Goal: Task Accomplishment & Management: Use online tool/utility

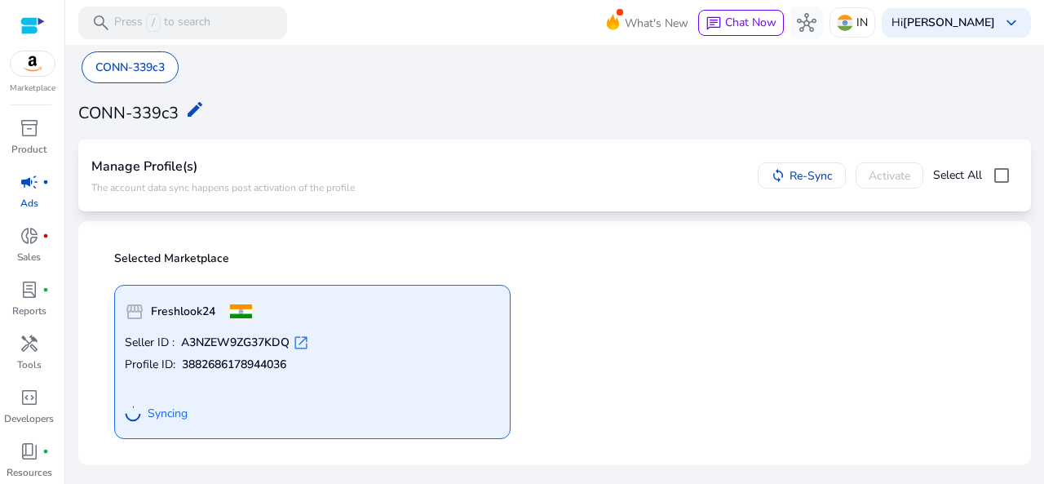
click at [34, 73] on img at bounding box center [33, 63] width 44 height 24
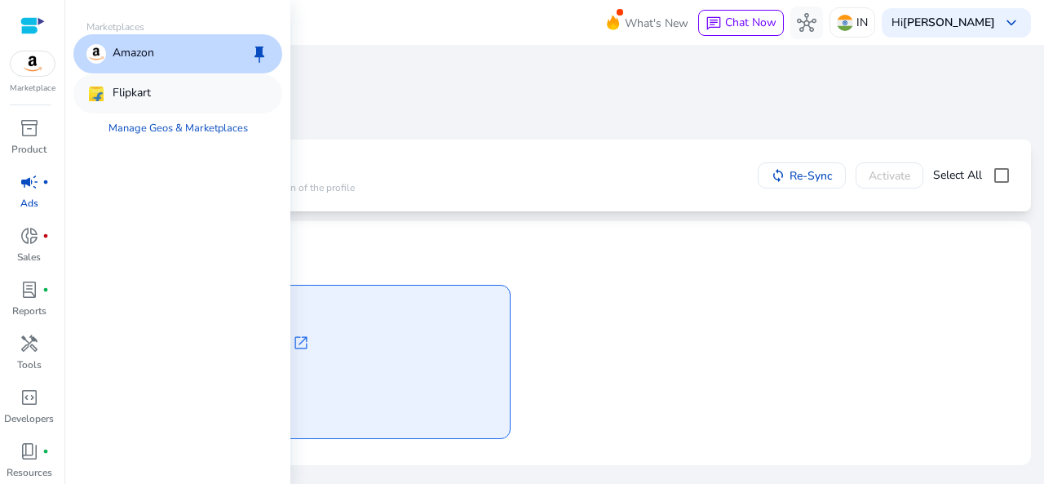
click at [134, 91] on p "Flipkart" at bounding box center [132, 94] width 38 height 20
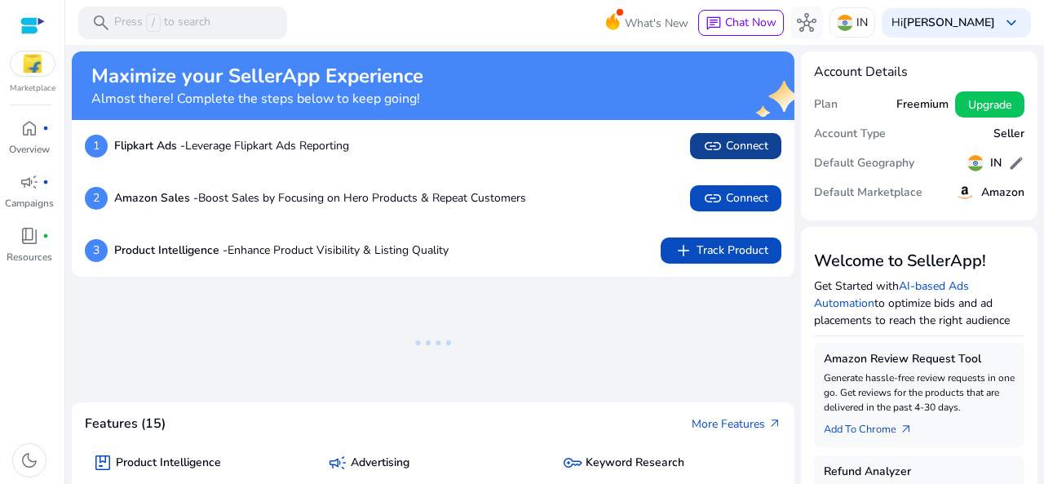
click at [746, 142] on span "link Connect" at bounding box center [735, 146] width 65 height 20
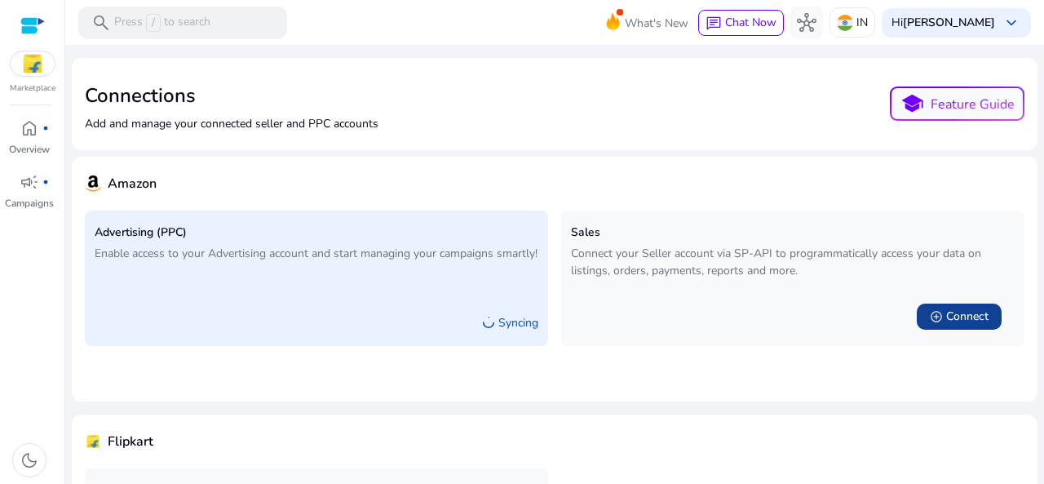
click at [962, 311] on span "Connect" at bounding box center [967, 316] width 42 height 16
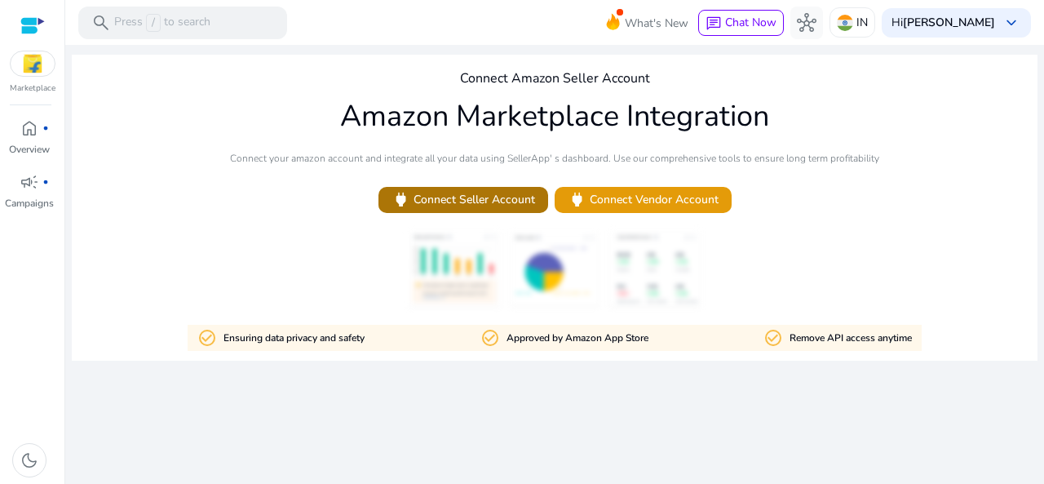
click at [488, 201] on span "power Connect Seller Account" at bounding box center [464, 199] width 144 height 19
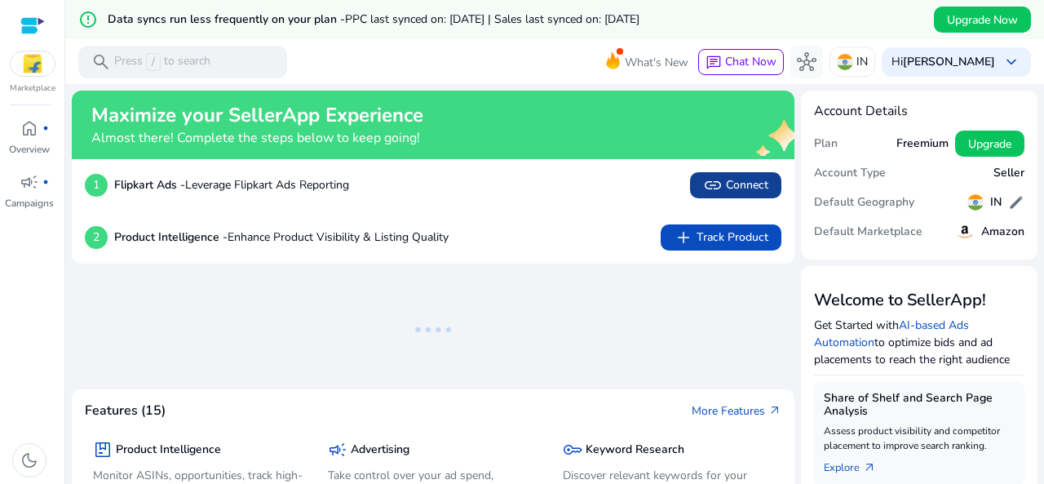
click at [716, 182] on span "link" at bounding box center [713, 185] width 20 height 20
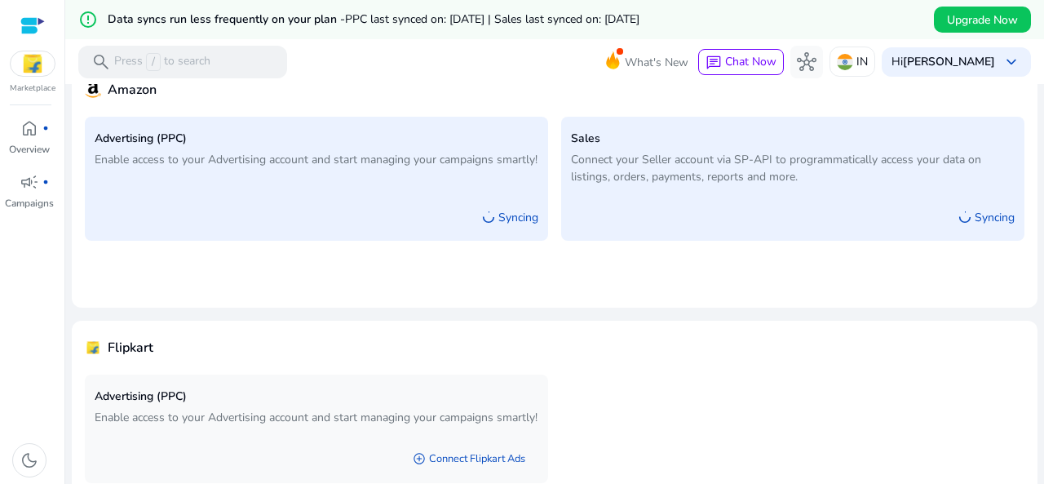
scroll to position [214, 0]
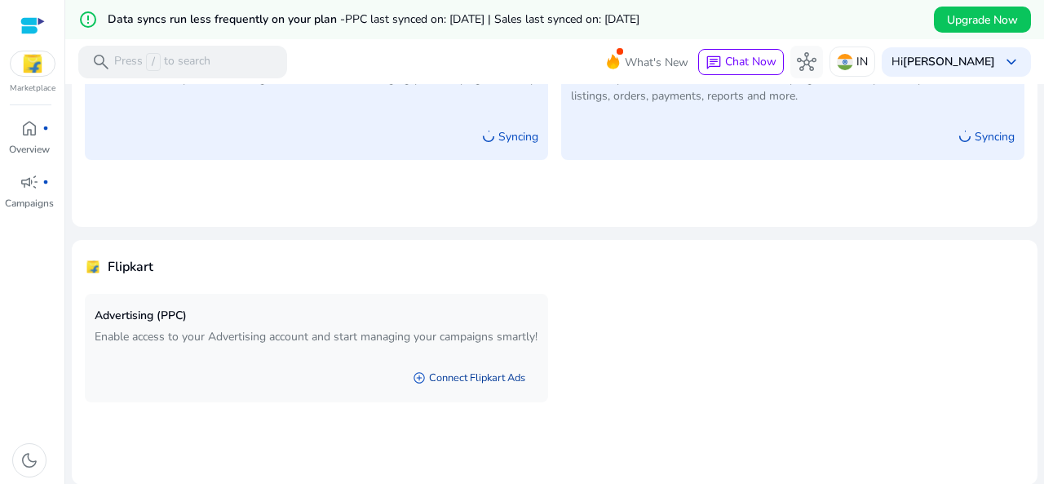
click at [485, 392] on link "add_circle Connect Flipkart Ads" at bounding box center [469, 377] width 139 height 29
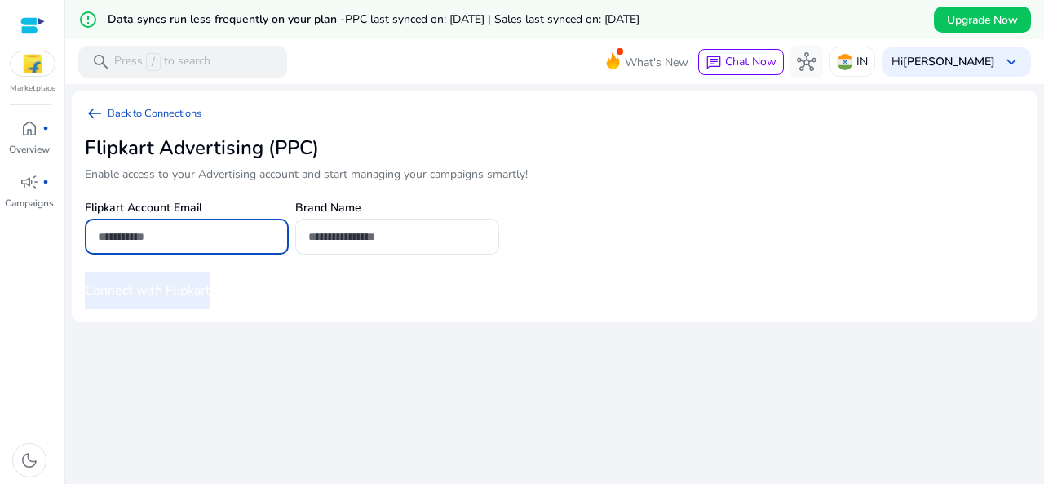
click at [212, 236] on input "email" at bounding box center [187, 237] width 178 height 18
type input "*"
type input "**********"
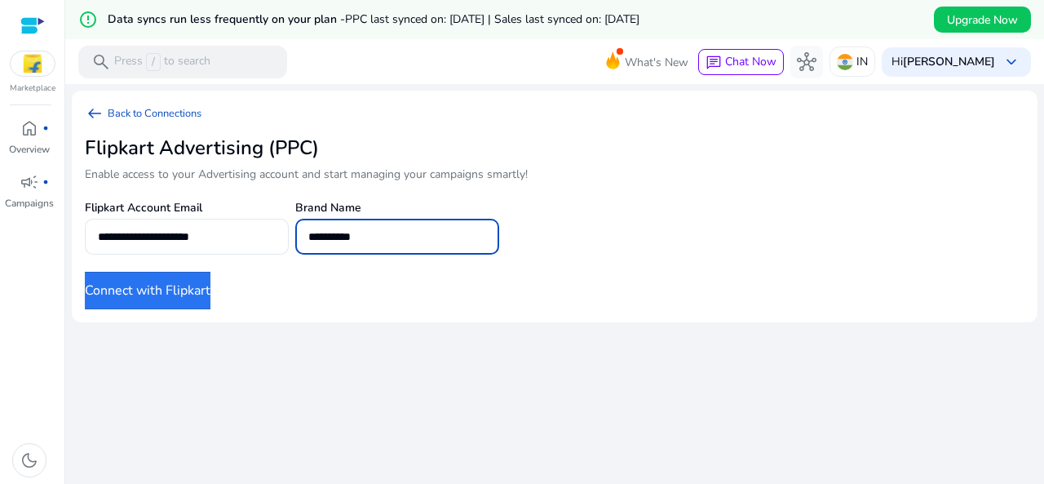
type input "**********"
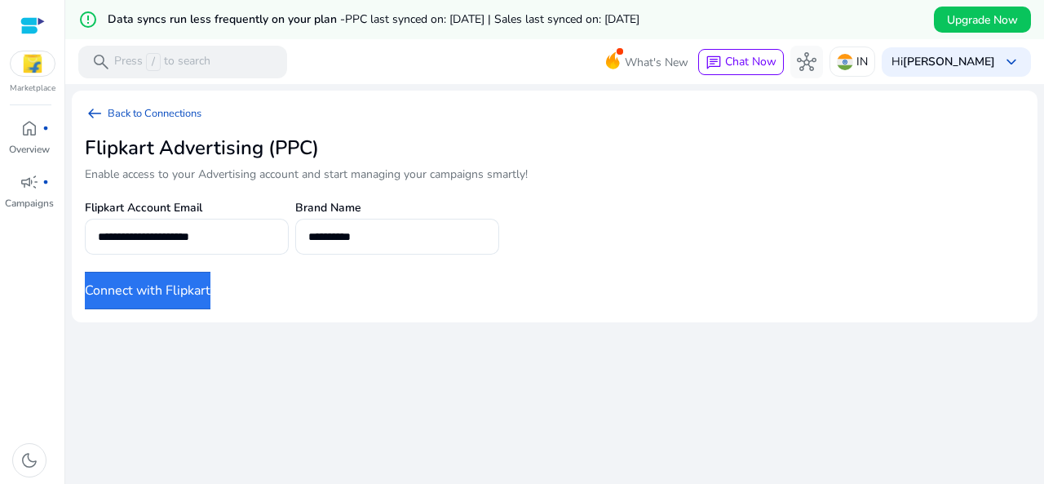
click at [191, 290] on button "Connect with Flipkart" at bounding box center [148, 291] width 126 height 38
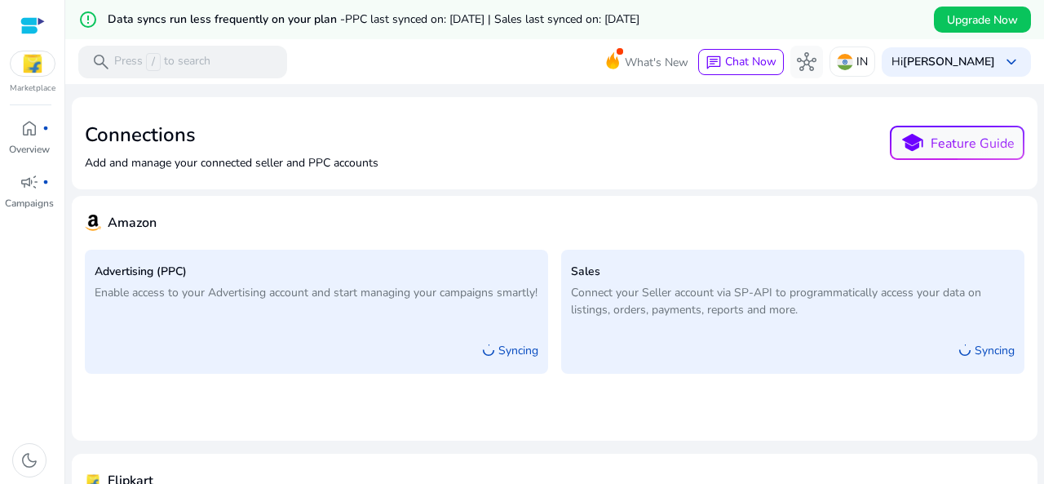
click at [32, 113] on div "Marketplace home fiber_manual_record Overview campaign fiber_manual_record Camp…" at bounding box center [32, 242] width 65 height 484
click at [23, 127] on span "home" at bounding box center [30, 128] width 20 height 20
click at [31, 128] on span "home" at bounding box center [30, 128] width 20 height 20
click at [817, 60] on span "hub" at bounding box center [807, 62] width 20 height 20
click at [20, 184] on span "campaign" at bounding box center [30, 182] width 20 height 20
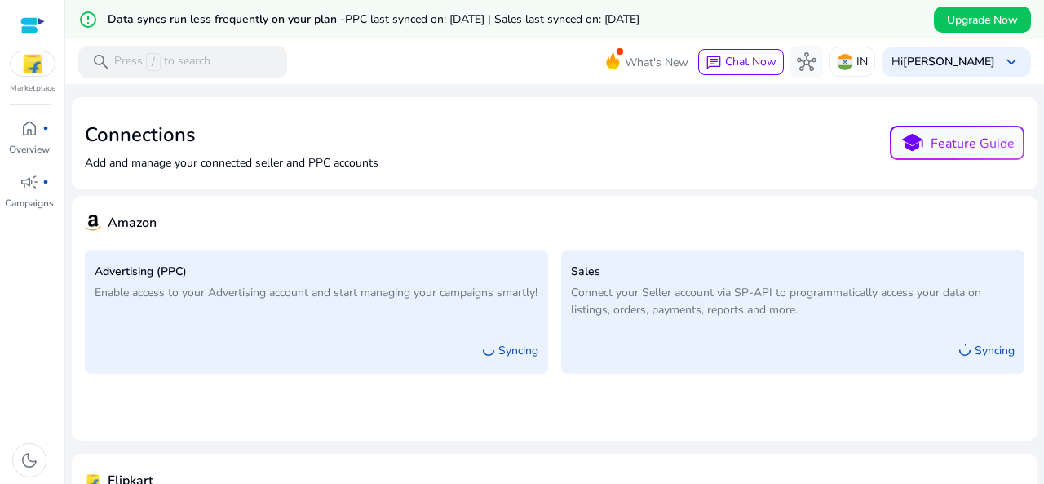
click at [32, 62] on img at bounding box center [33, 63] width 44 height 24
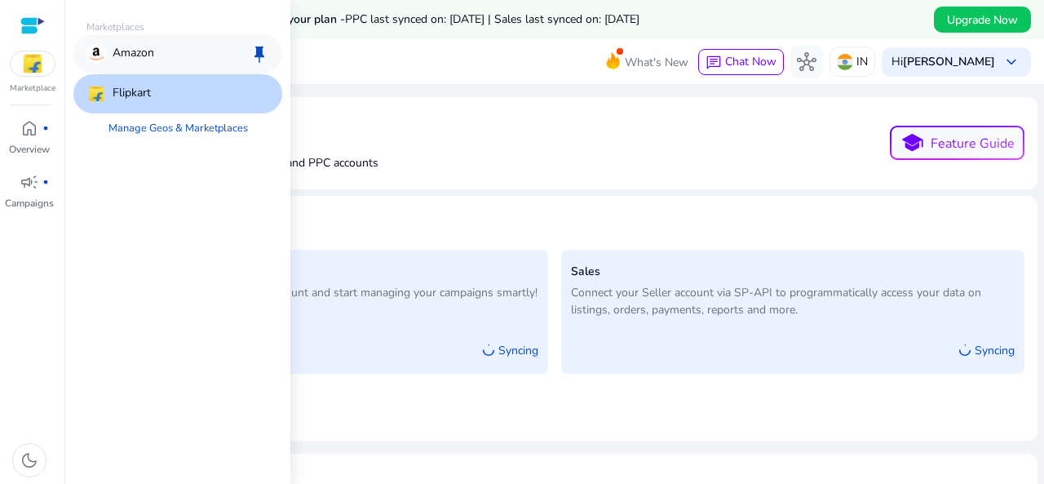
click at [153, 44] on p "Amazon" at bounding box center [134, 54] width 42 height 20
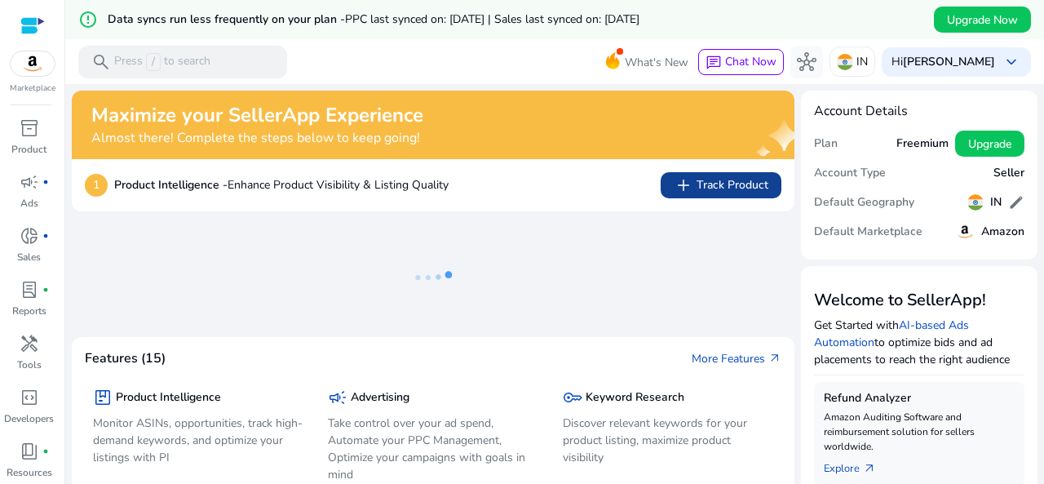
click at [696, 188] on span "add Track Product" at bounding box center [721, 185] width 95 height 20
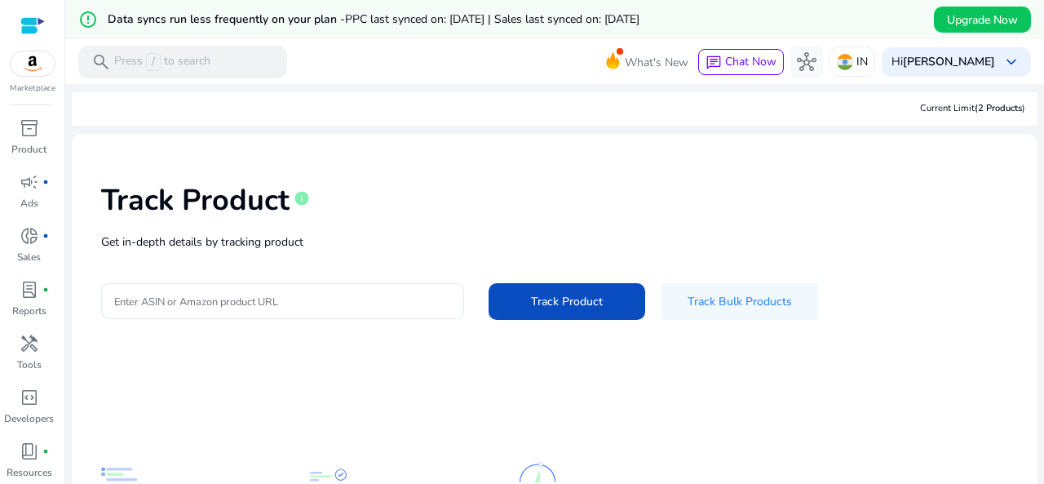
click at [237, 301] on input "Enter ASIN or Amazon product URL" at bounding box center [282, 301] width 337 height 18
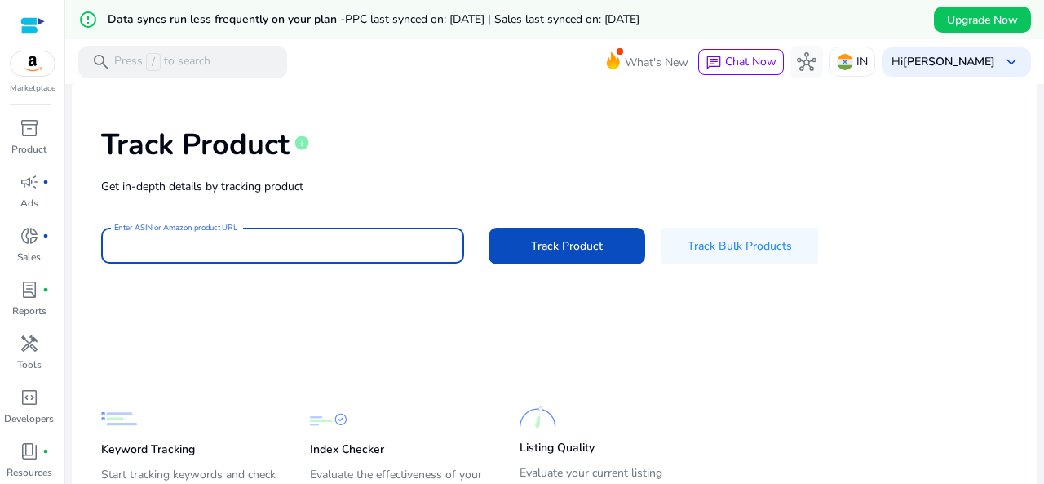
scroll to position [82, 0]
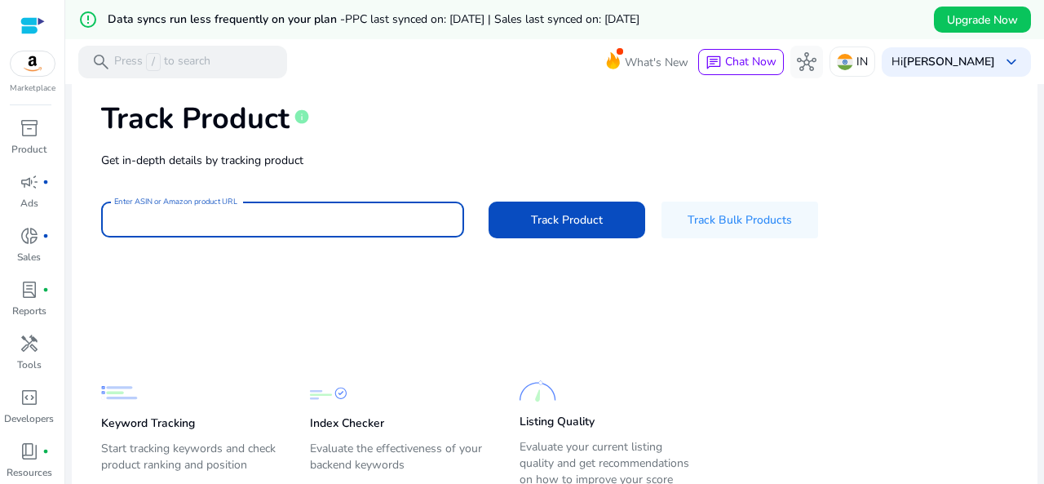
paste input "**********"
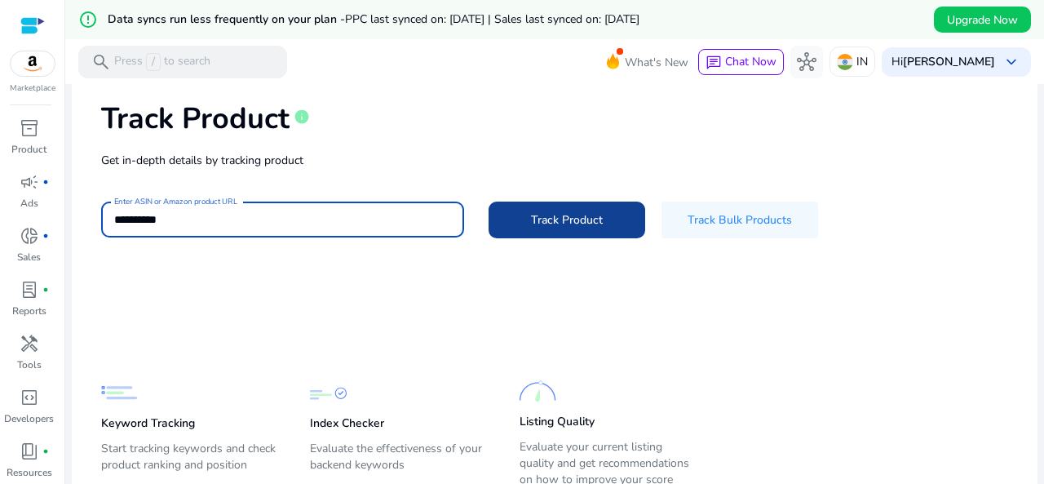
type input "**********"
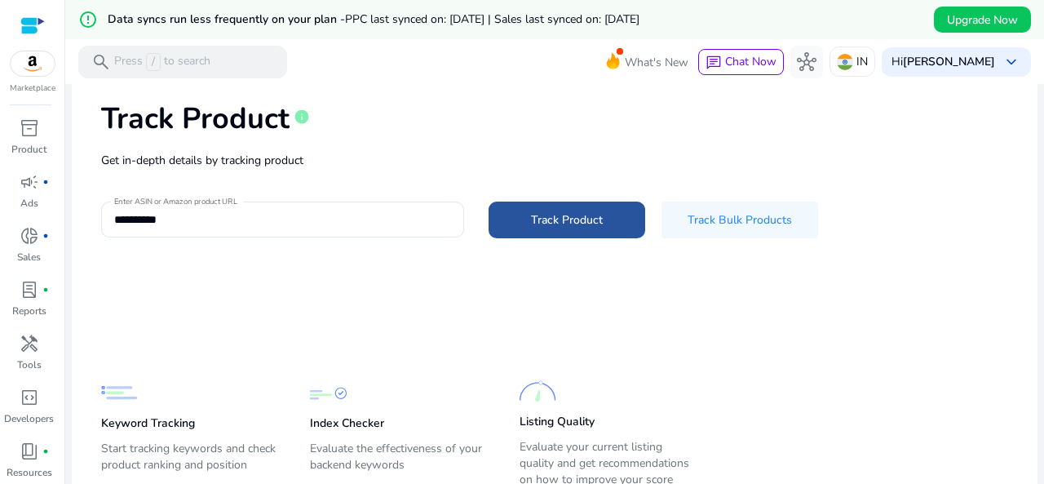
click at [590, 210] on span at bounding box center [567, 220] width 157 height 39
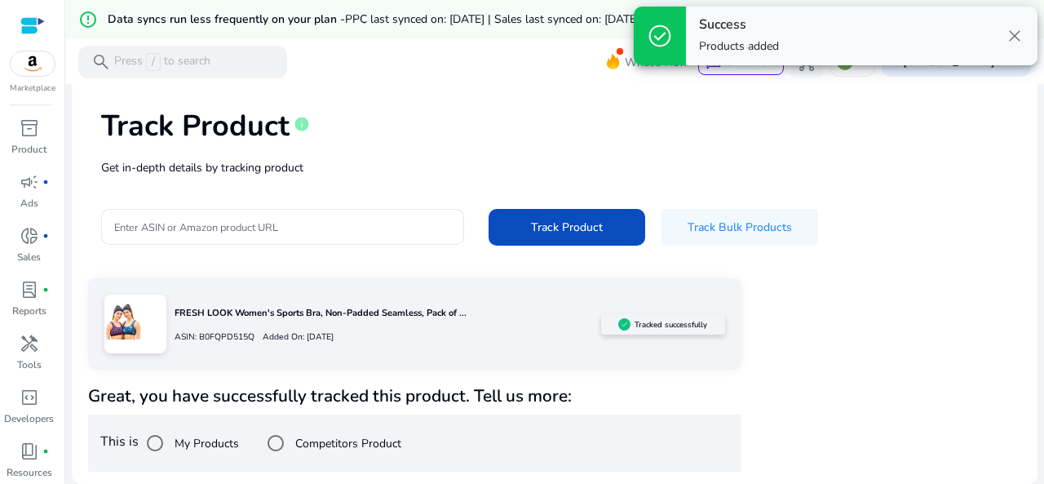
scroll to position [73, 0]
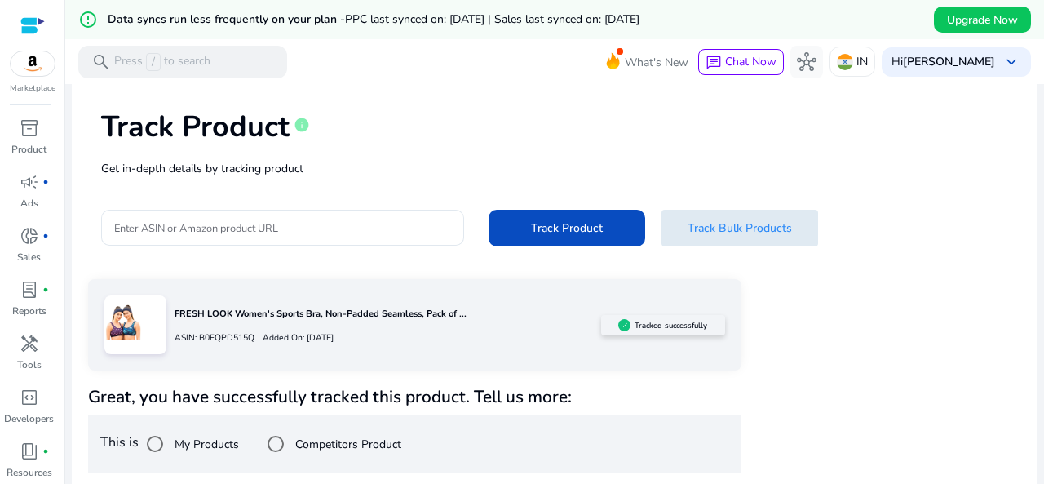
click at [702, 220] on span "Track Bulk Products" at bounding box center [740, 227] width 104 height 17
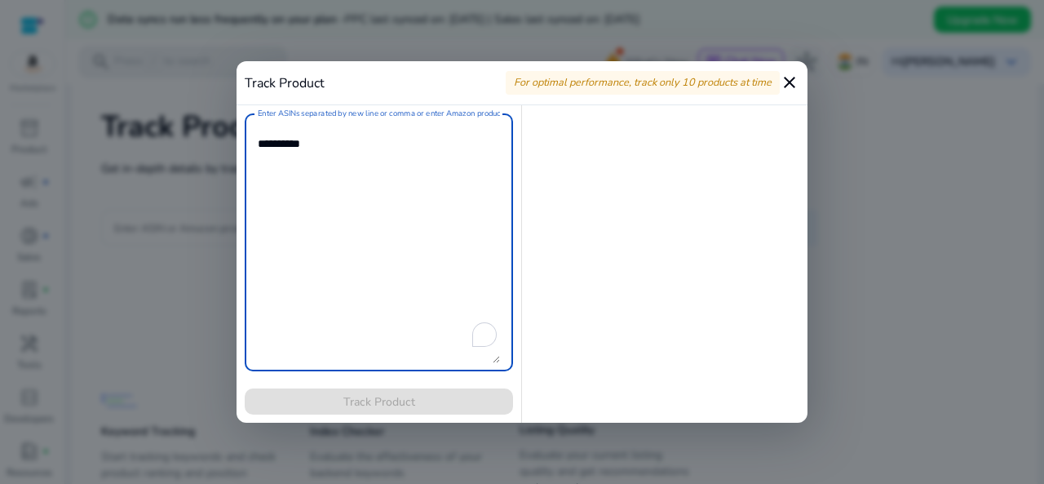
paste textarea "**********"
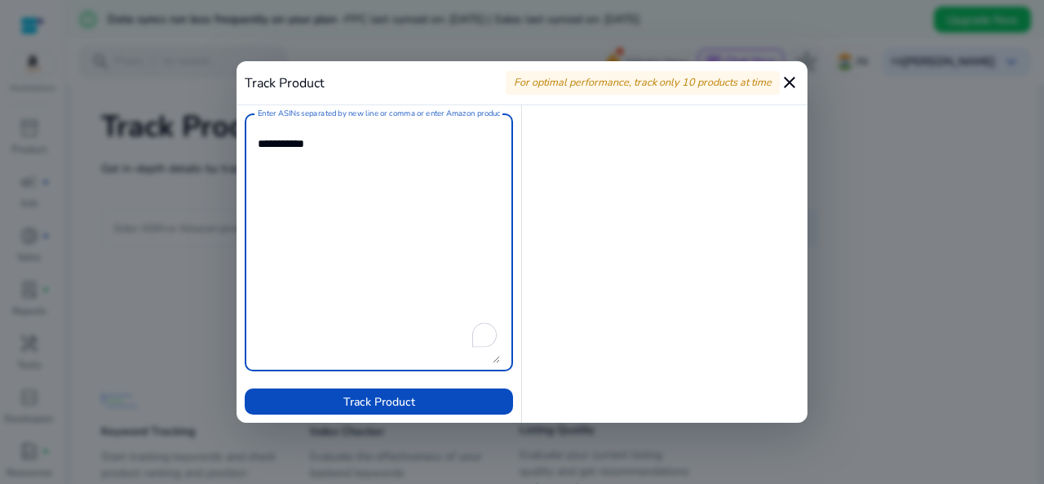
type textarea "**********"
click at [405, 393] on span "Track Product" at bounding box center [379, 401] width 72 height 17
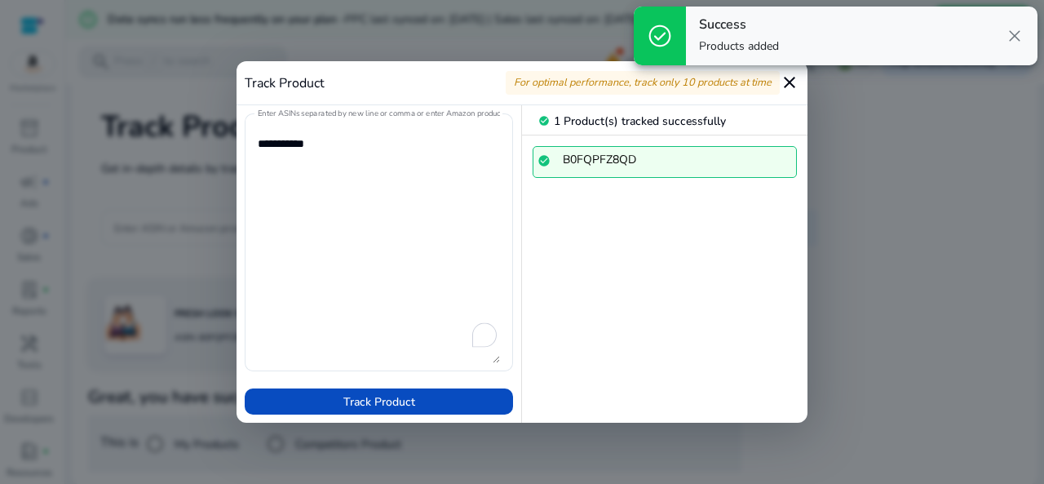
click at [791, 92] on mat-icon "close" at bounding box center [790, 83] width 20 height 20
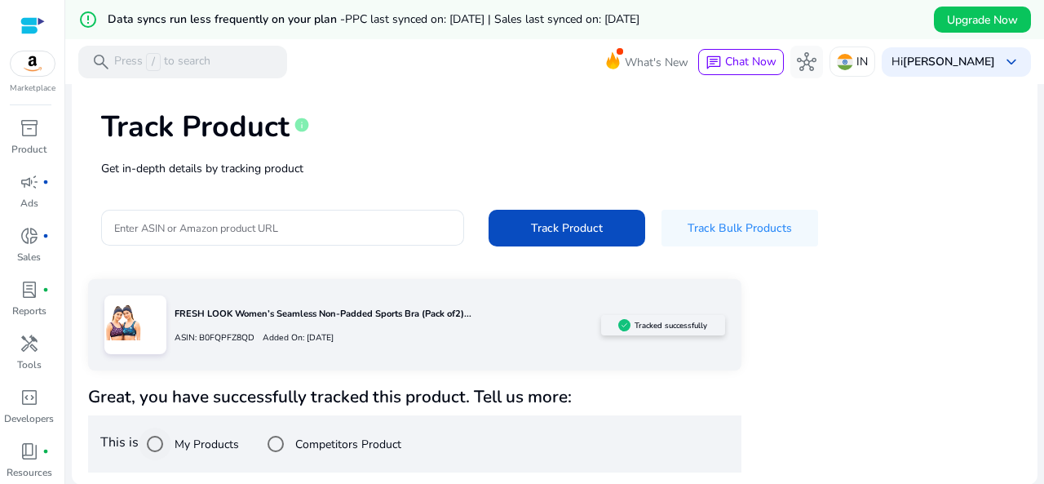
click at [202, 439] on label "My Products" at bounding box center [205, 444] width 68 height 17
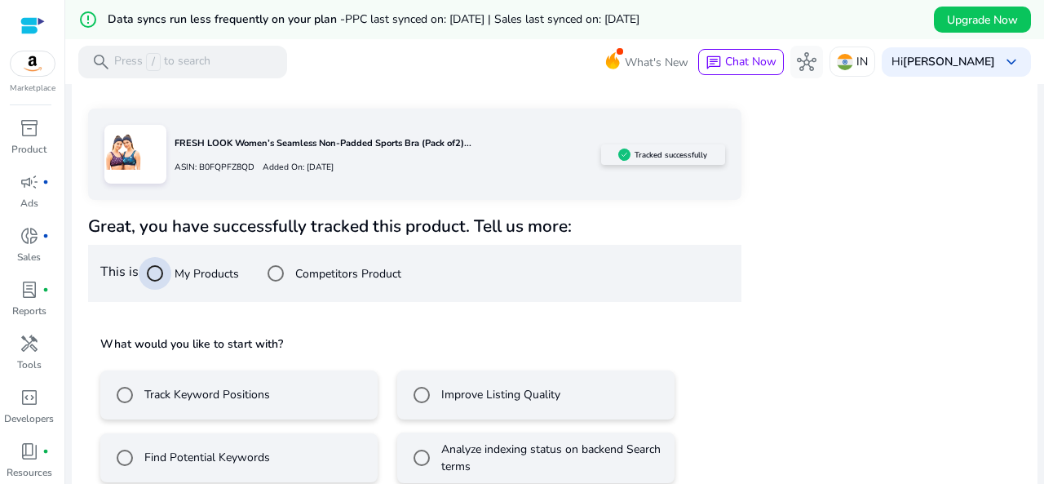
scroll to position [267, 0]
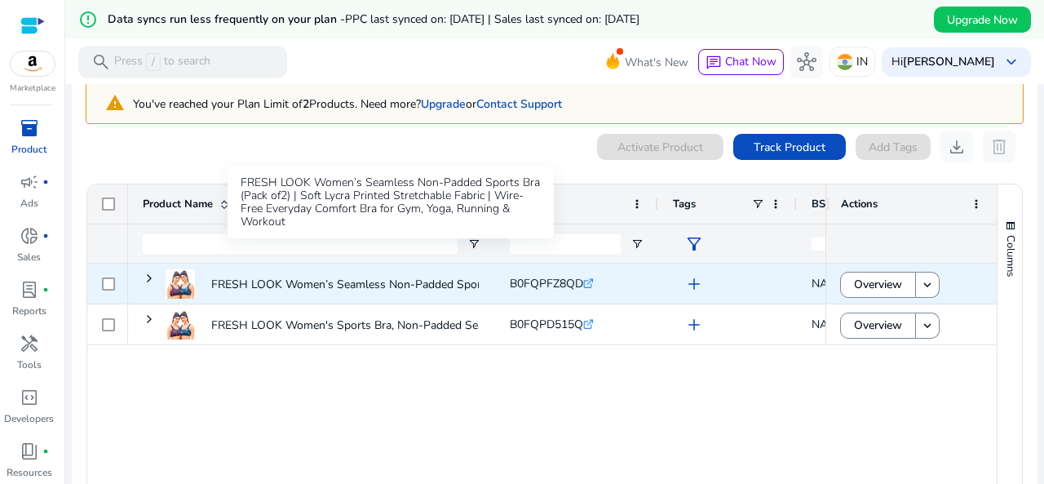
scroll to position [82, 0]
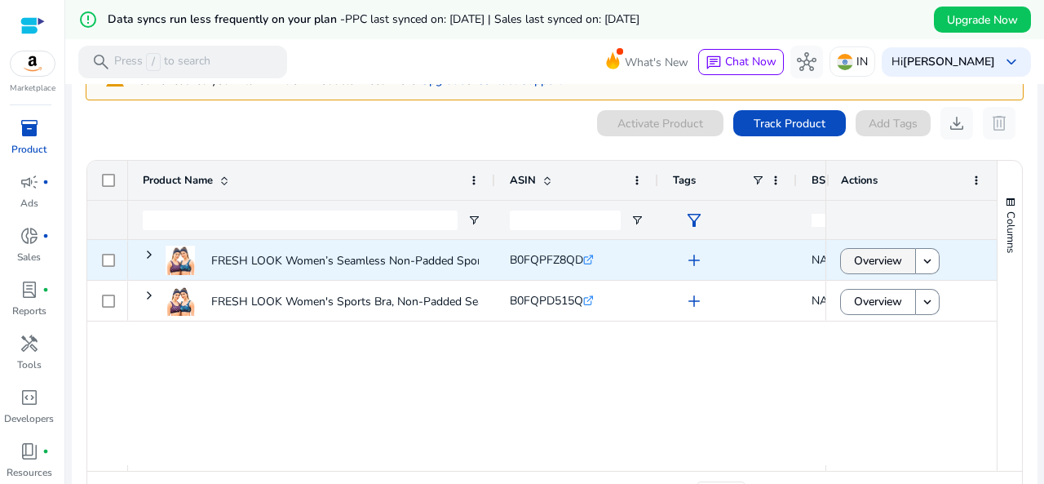
click at [896, 259] on span "Overview" at bounding box center [878, 260] width 48 height 33
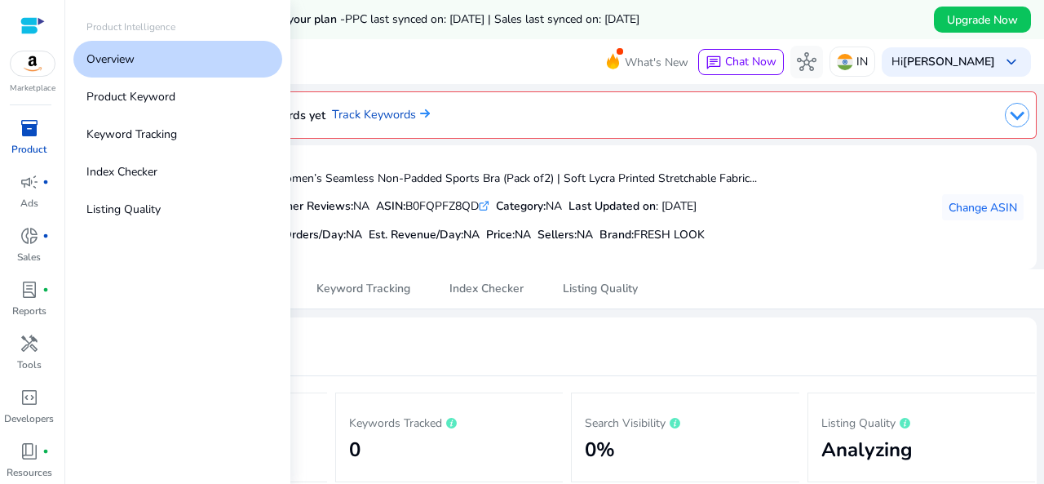
click at [31, 132] on span "inventory_2" at bounding box center [30, 128] width 20 height 20
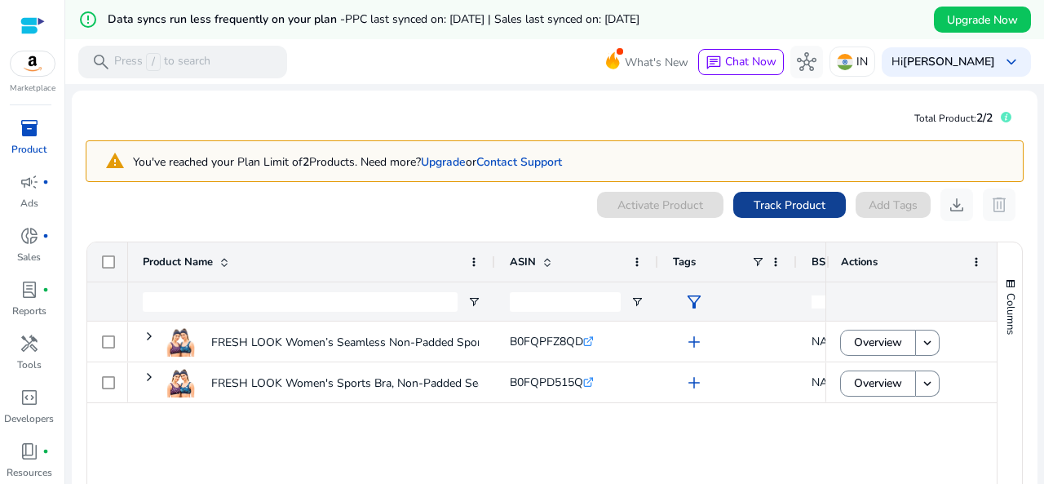
click at [767, 205] on span "Track Product" at bounding box center [790, 205] width 72 height 17
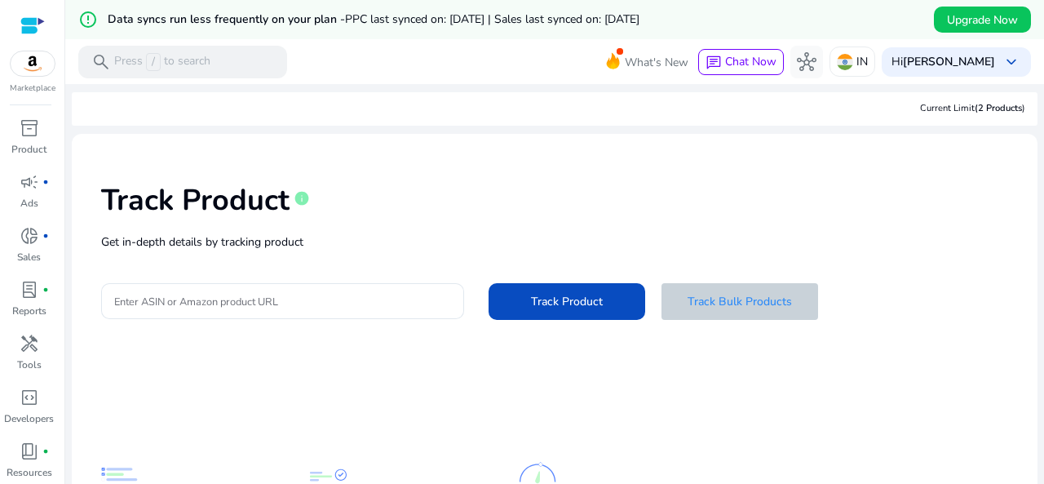
click at [750, 306] on span "Track Bulk Products" at bounding box center [740, 301] width 104 height 17
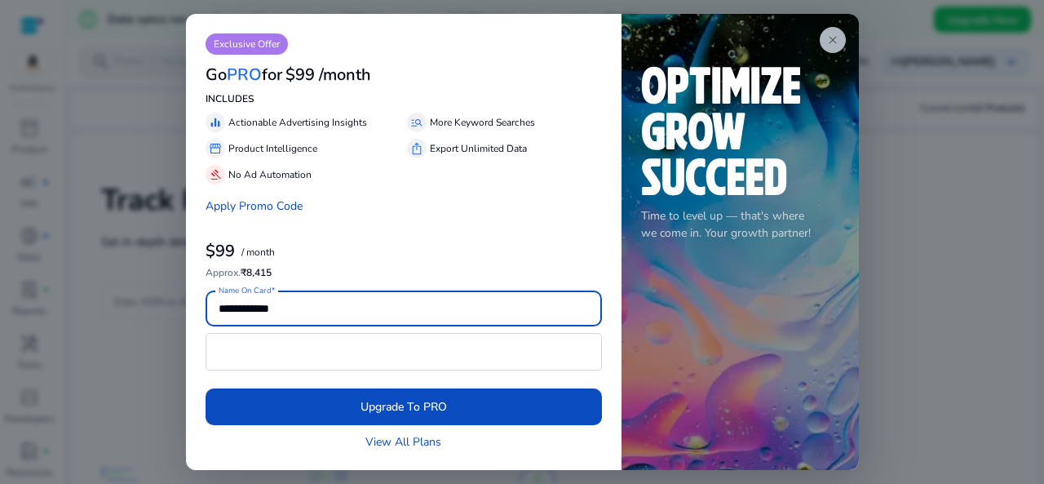
click at [838, 37] on span "close" at bounding box center [832, 39] width 13 height 13
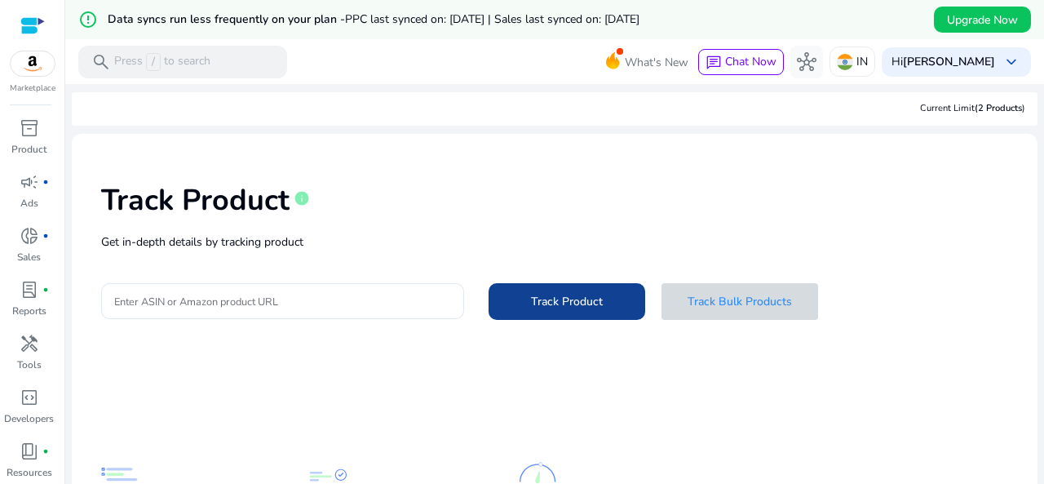
click at [548, 302] on span "Track Product" at bounding box center [567, 301] width 72 height 17
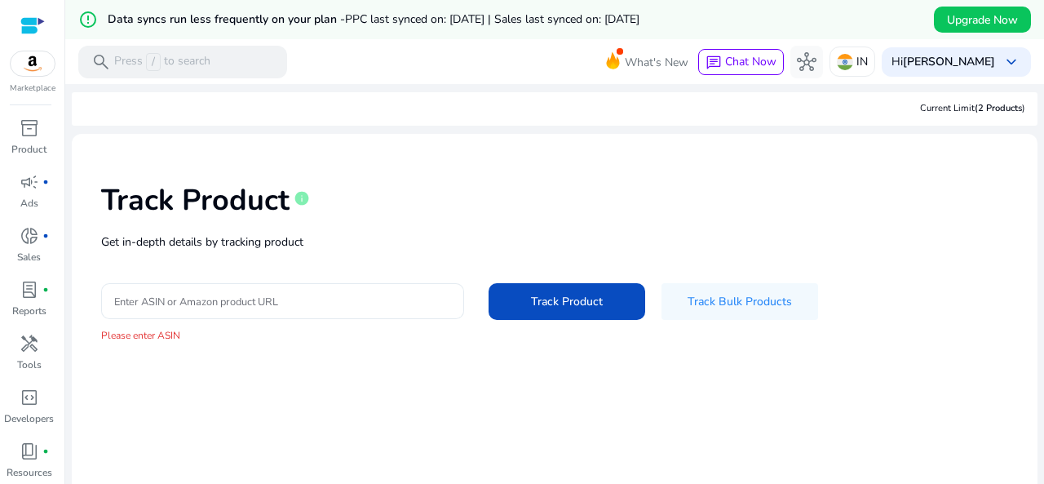
click at [237, 301] on input "Enter ASIN or Amazon product URL" at bounding box center [282, 301] width 337 height 18
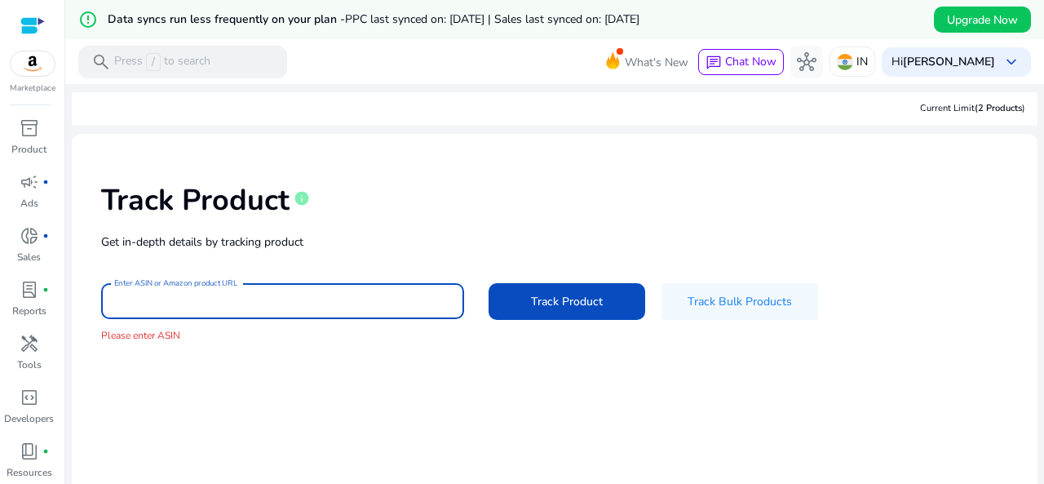
scroll to position [170, 0]
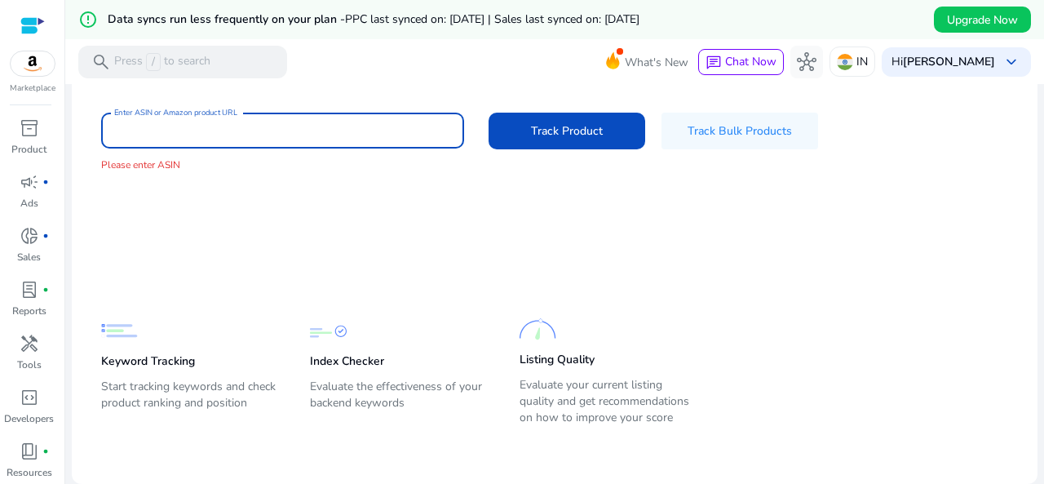
paste input "**********"
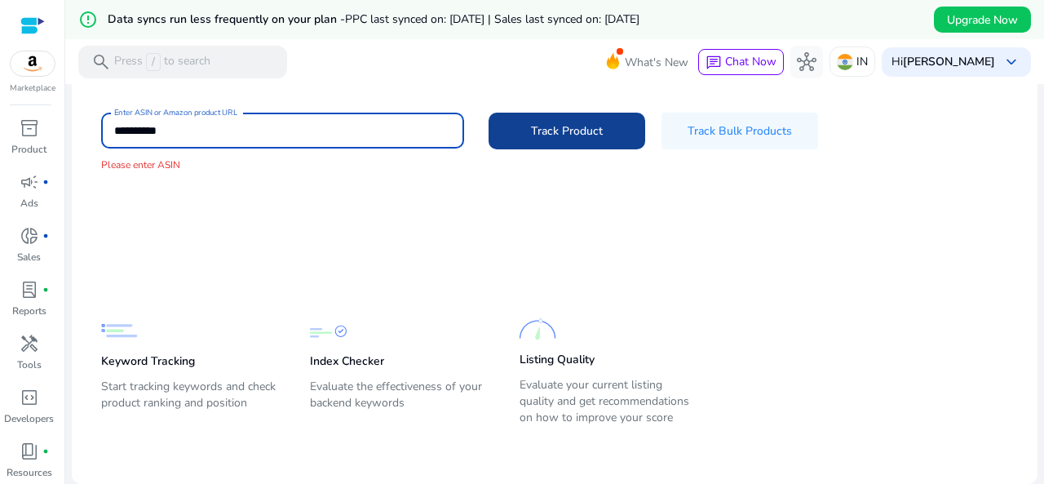
type input "**********"
click at [489, 135] on span at bounding box center [567, 131] width 157 height 39
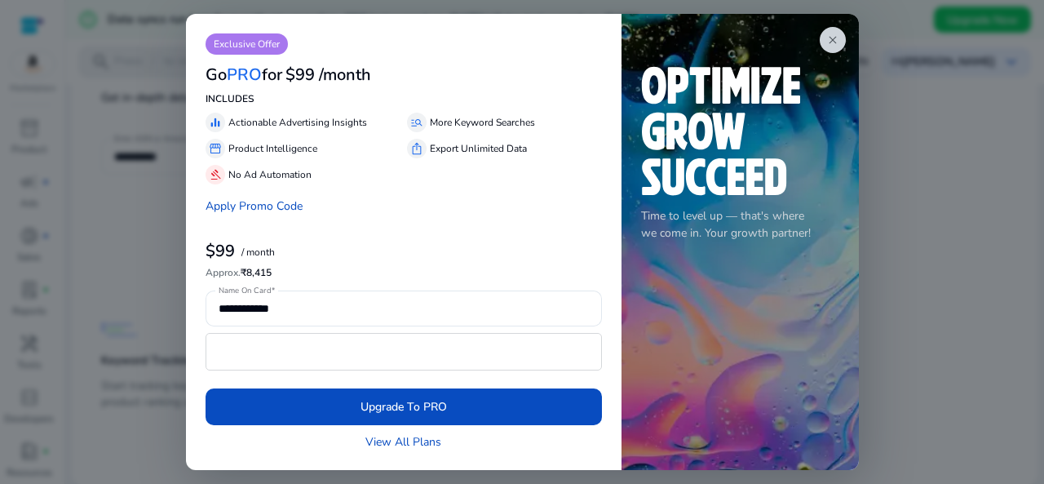
scroll to position [144, 0]
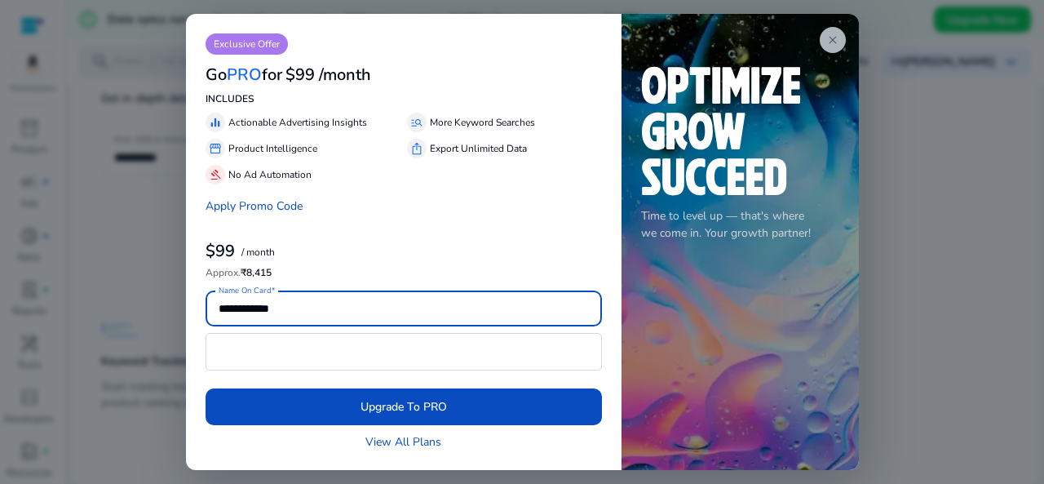
click at [832, 37] on span "close" at bounding box center [832, 39] width 13 height 13
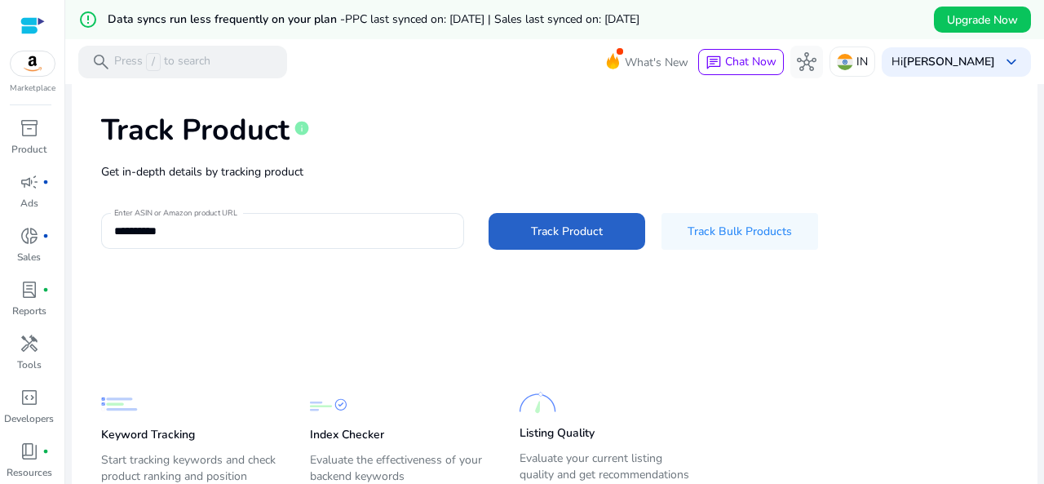
scroll to position [0, 0]
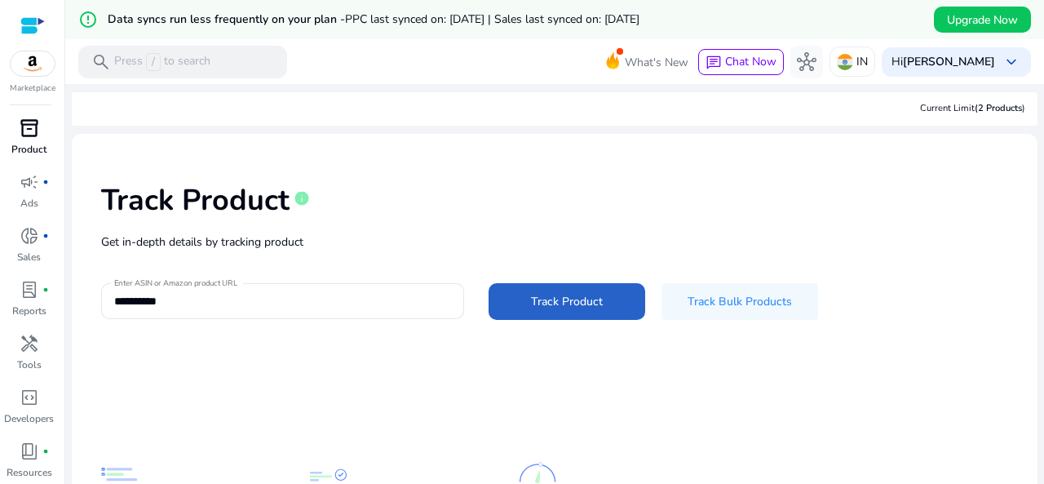
click at [34, 130] on span "inventory_2" at bounding box center [30, 128] width 20 height 20
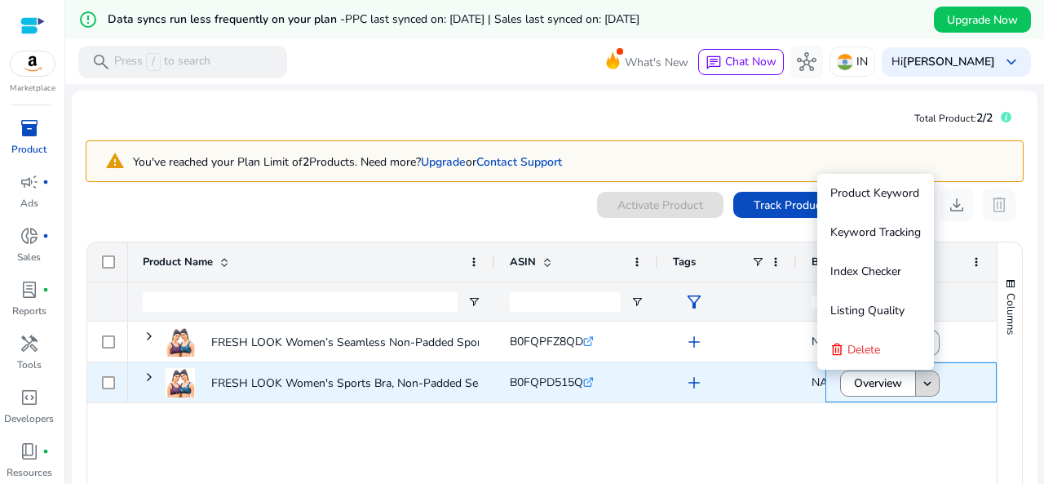
click at [920, 379] on mat-icon "keyboard_arrow_down" at bounding box center [927, 383] width 15 height 15
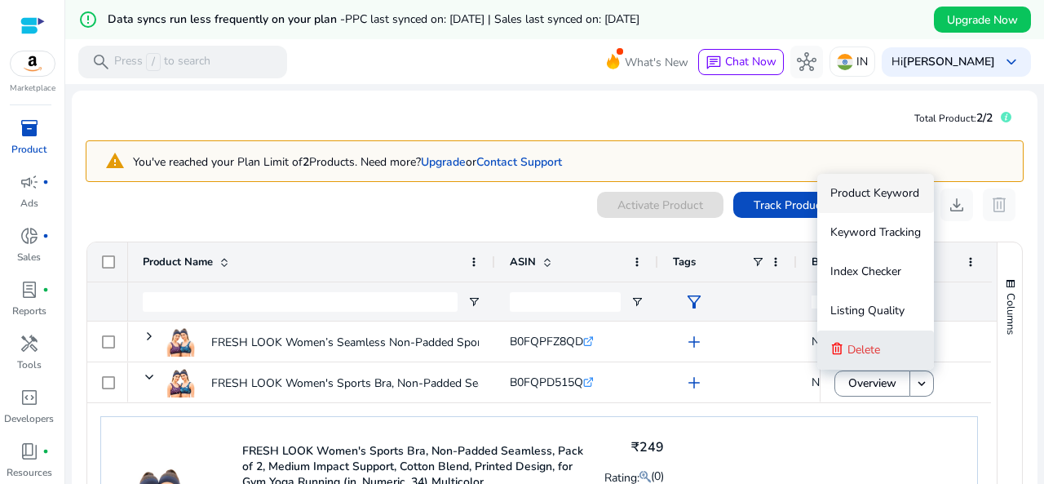
click at [905, 356] on button "Delete" at bounding box center [875, 349] width 117 height 39
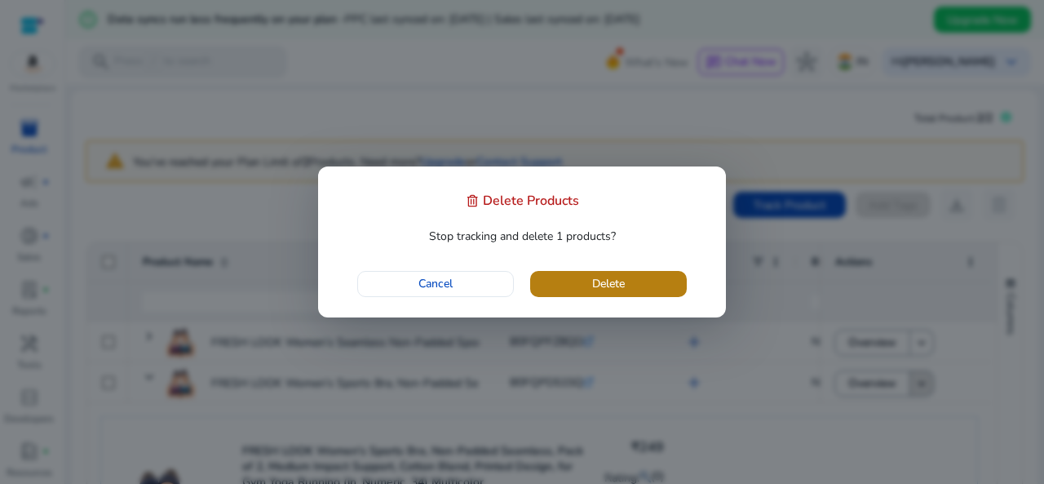
click at [605, 285] on span "Delete" at bounding box center [608, 283] width 33 height 17
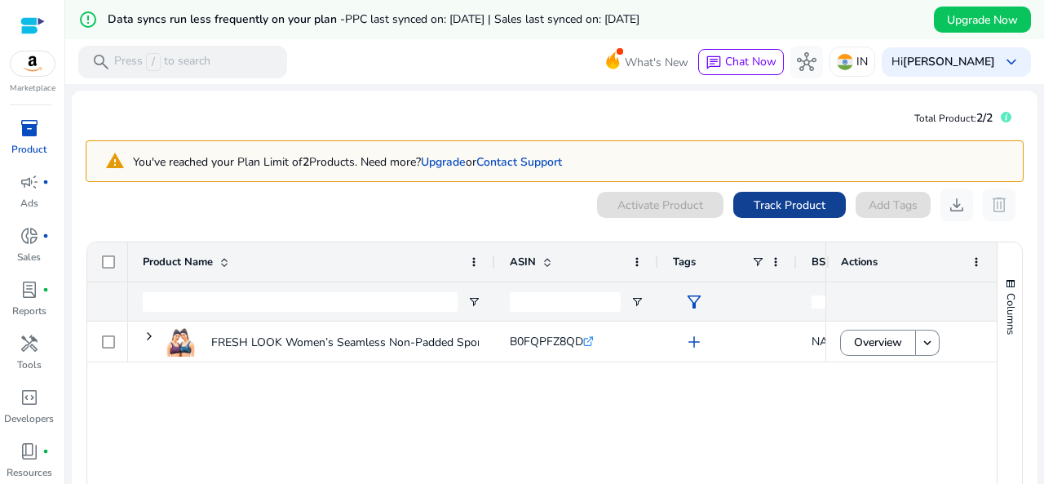
click at [754, 205] on span "Track Product" at bounding box center [790, 205] width 72 height 17
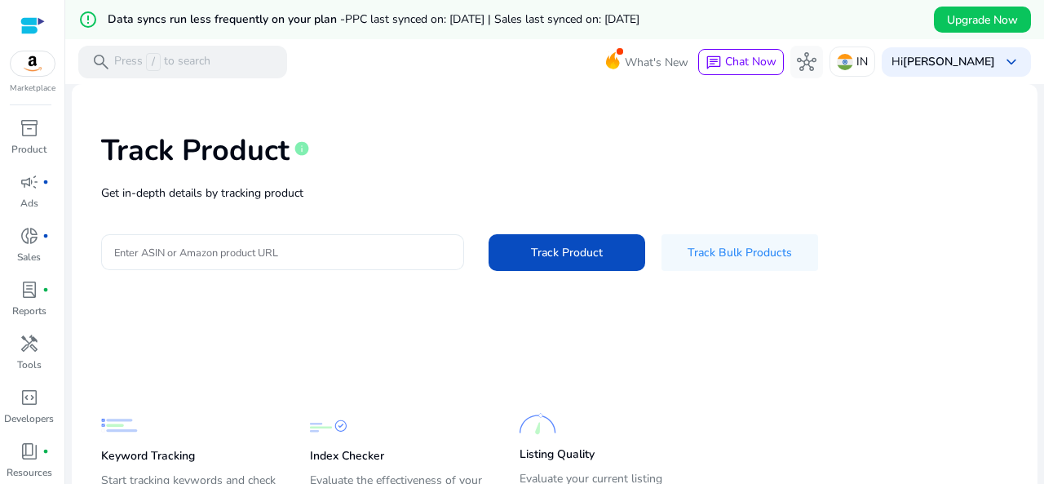
click at [387, 237] on div at bounding box center [282, 252] width 337 height 36
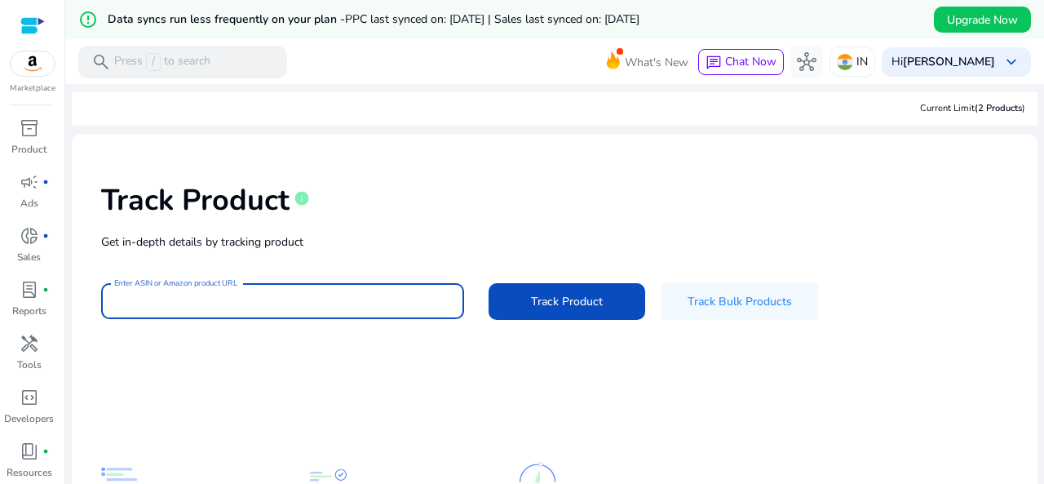
click at [384, 307] on input "Enter ASIN or Amazon product URL" at bounding box center [282, 301] width 337 height 18
paste input "**********"
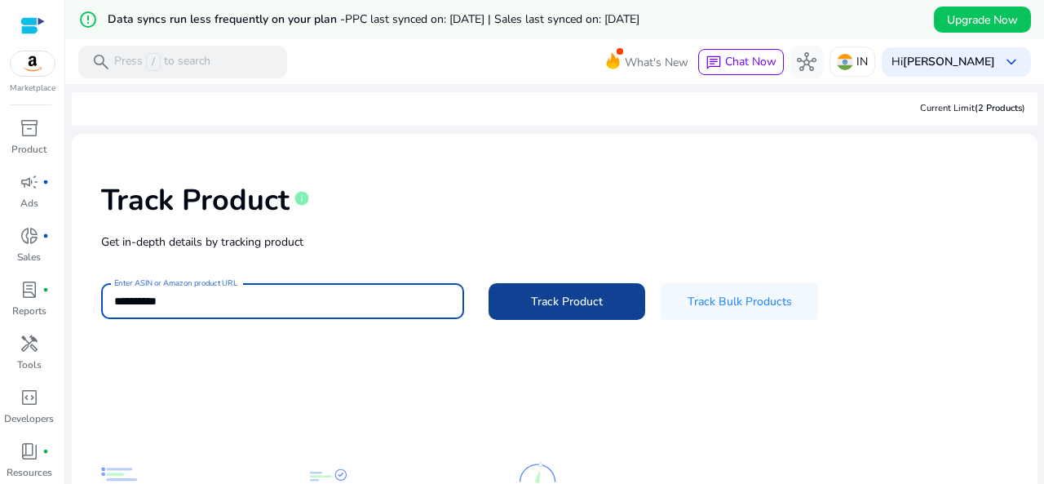
type input "**********"
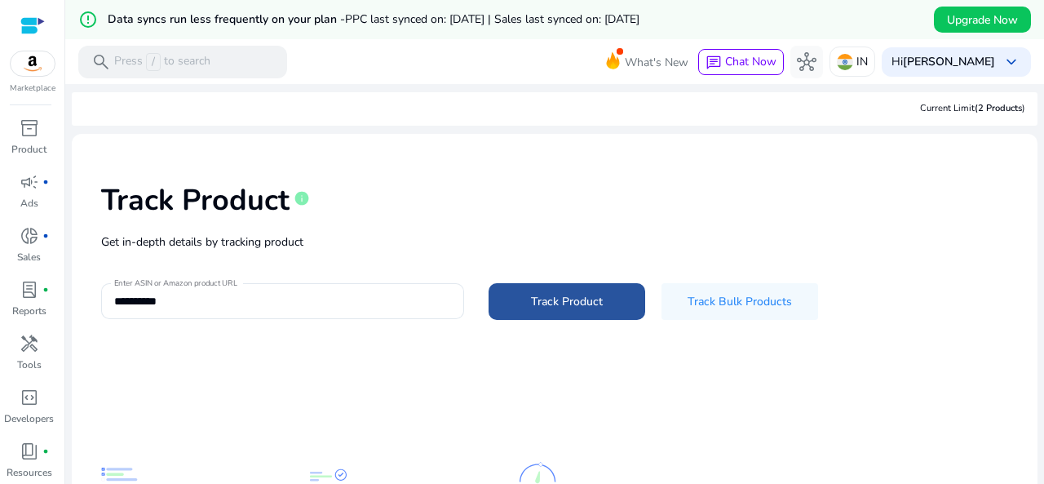
click at [547, 306] on span "Track Product" at bounding box center [567, 301] width 72 height 17
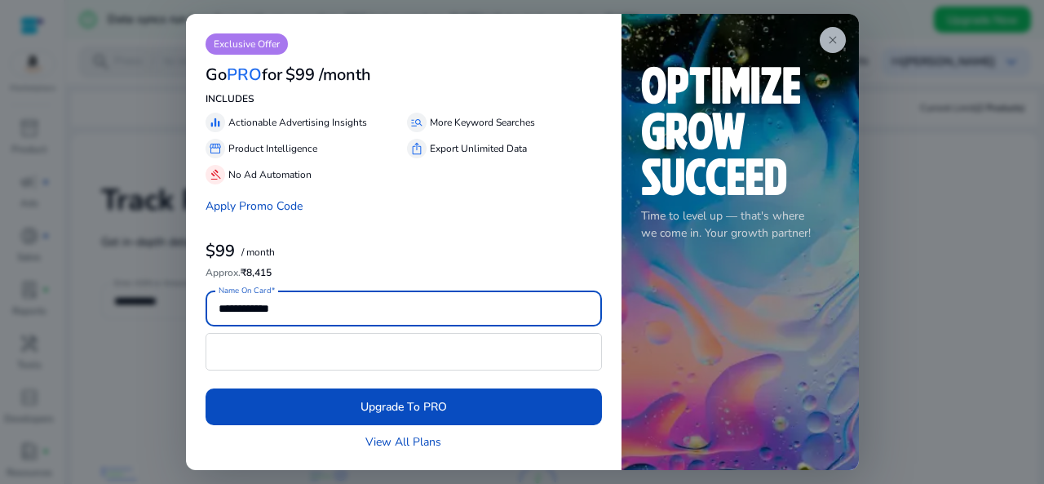
click at [829, 37] on span "close" at bounding box center [832, 39] width 13 height 13
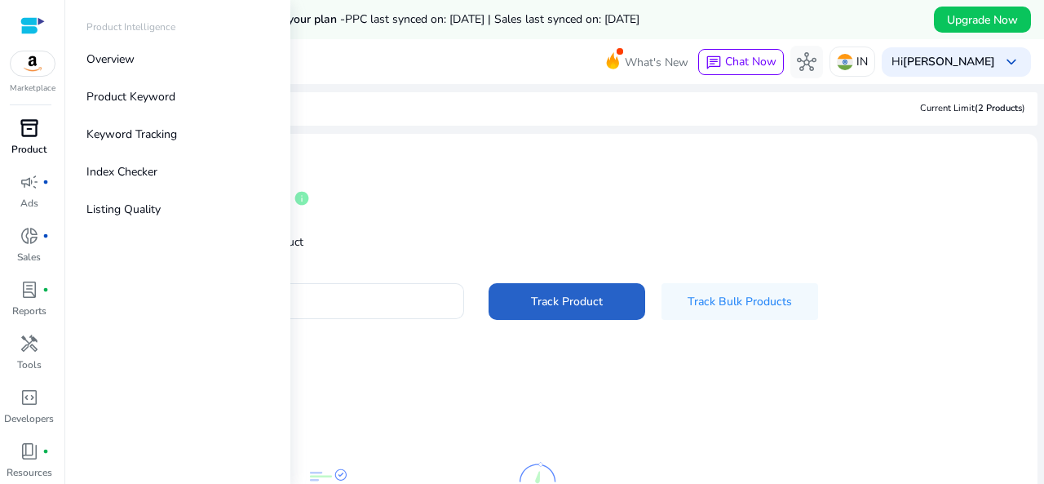
click at [39, 131] on div "inventory_2" at bounding box center [30, 128] width 46 height 26
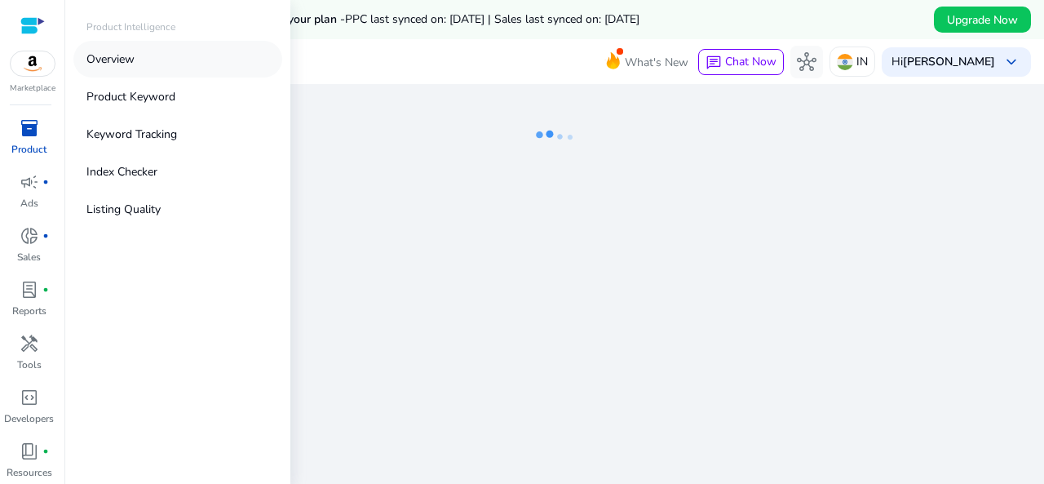
click at [115, 70] on link "Overview" at bounding box center [177, 59] width 209 height 37
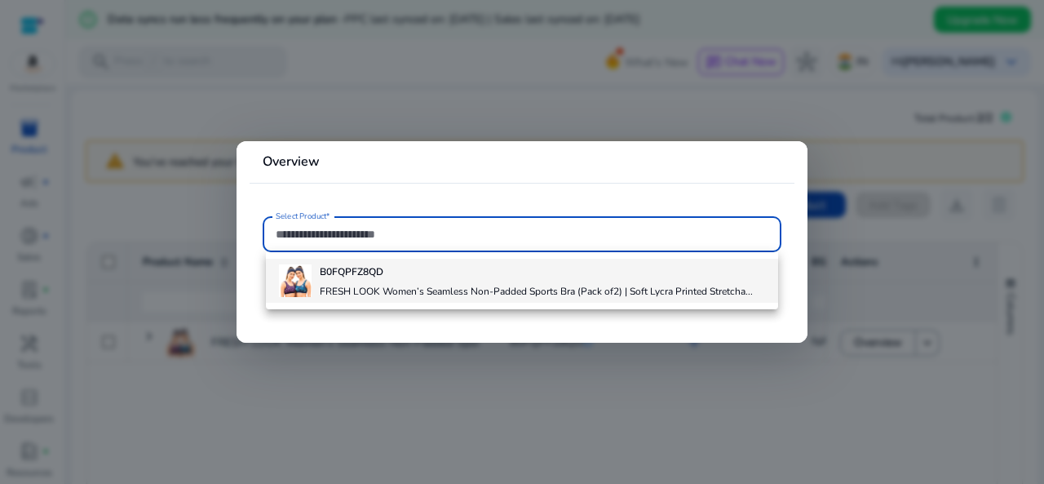
click at [665, 272] on h4 "B0FQPFZ8QD" at bounding box center [536, 271] width 433 height 13
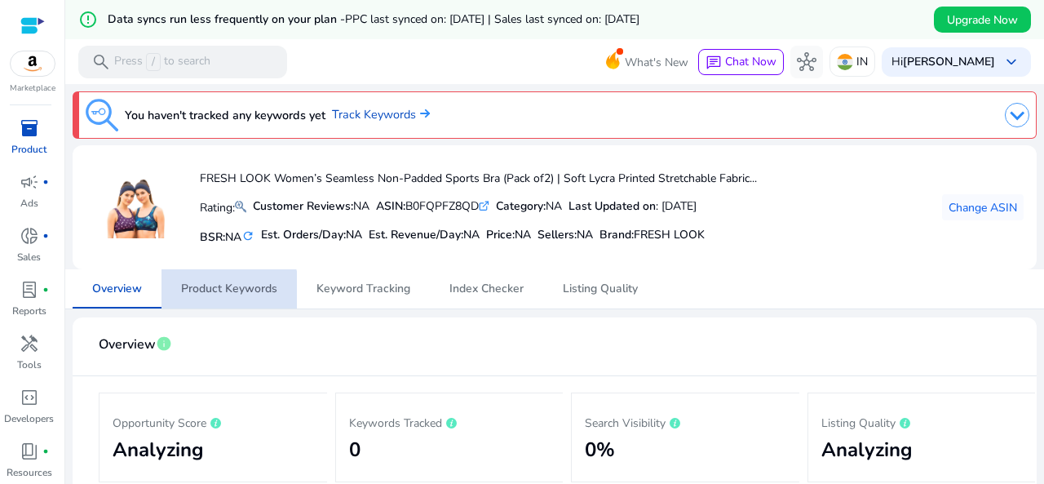
click at [227, 293] on span "Product Keywords" at bounding box center [229, 288] width 96 height 11
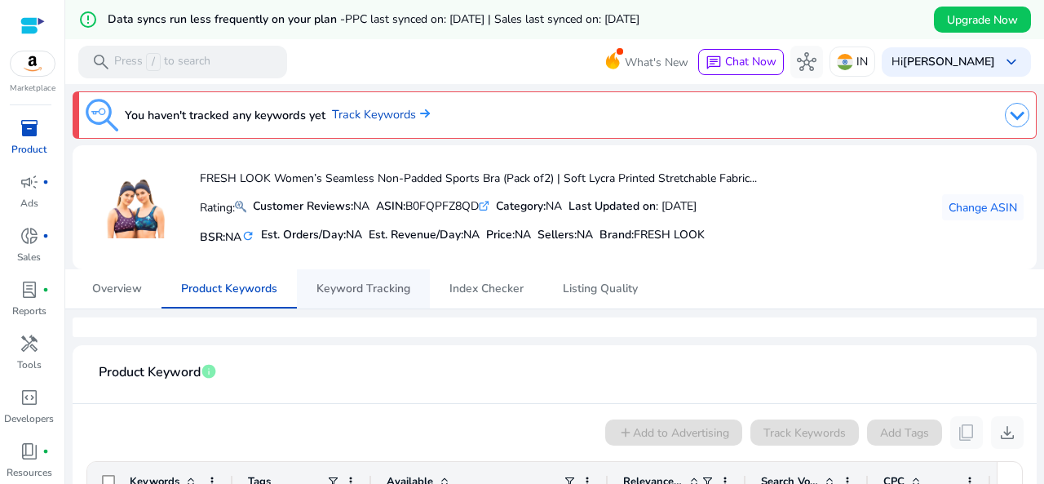
click at [325, 299] on span "Keyword Tracking" at bounding box center [364, 288] width 94 height 39
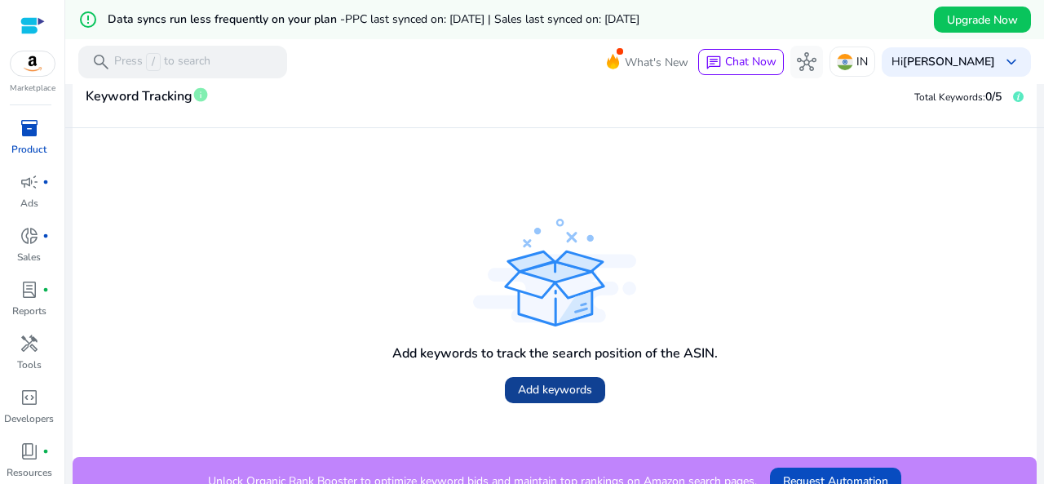
click at [566, 396] on span "Add keywords" at bounding box center [555, 389] width 74 height 17
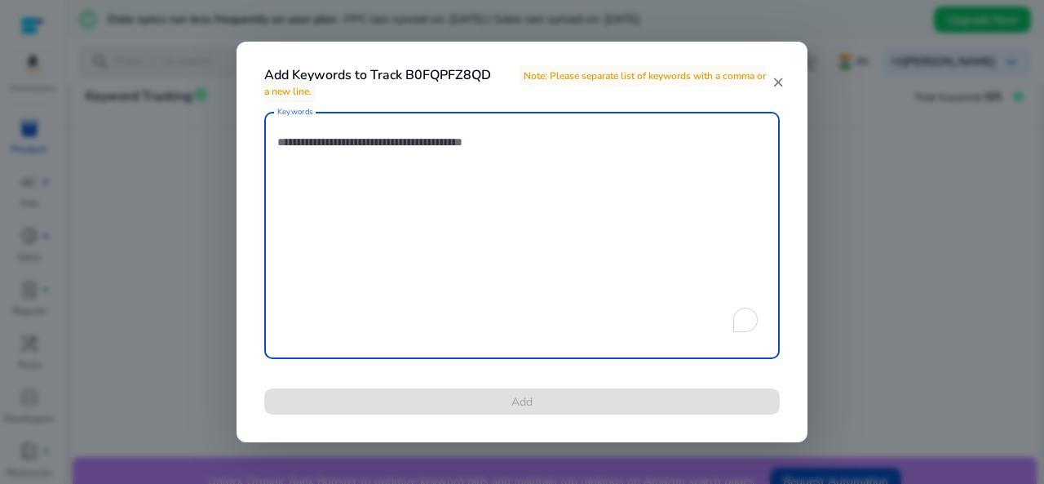
click at [355, 149] on textarea "Keywords" at bounding box center [521, 235] width 489 height 231
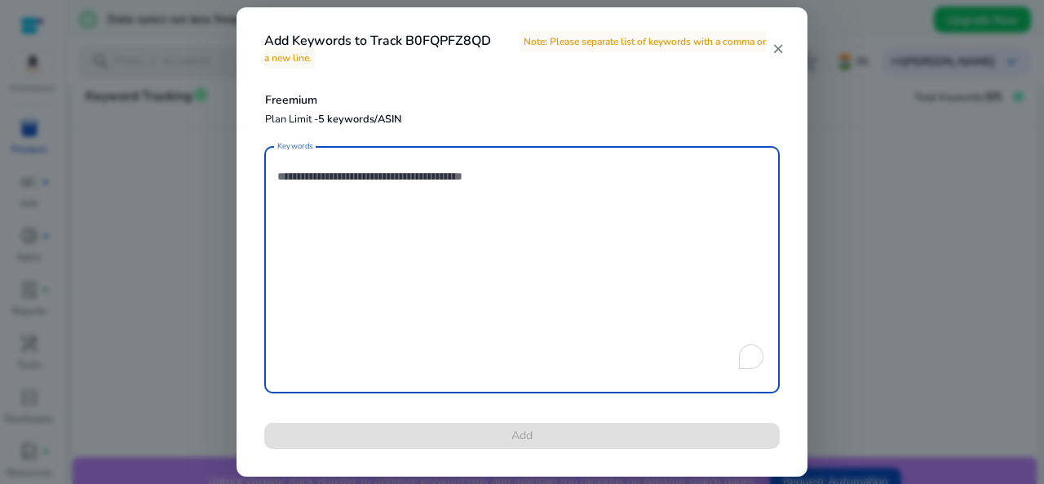
click at [780, 50] on mat-icon "close" at bounding box center [778, 49] width 13 height 15
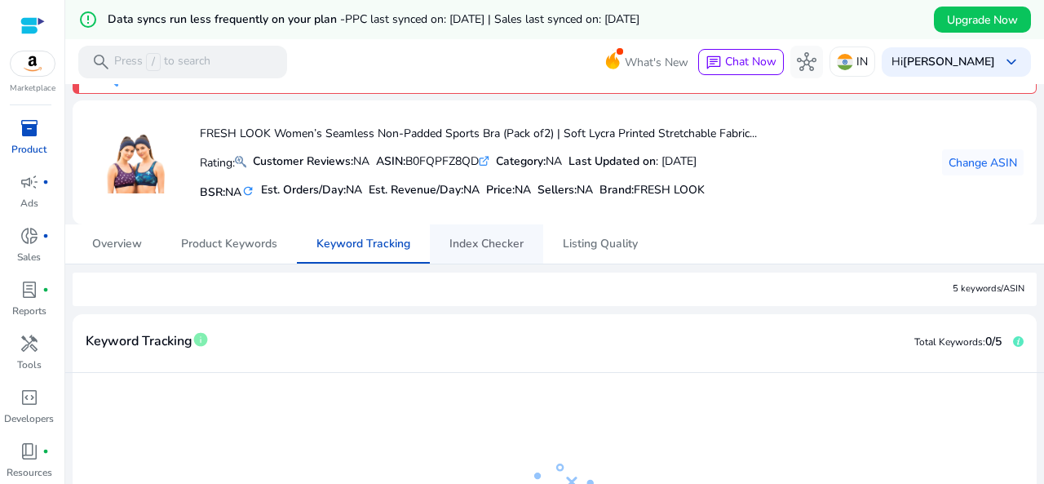
click at [467, 242] on span "Index Checker" at bounding box center [486, 243] width 74 height 11
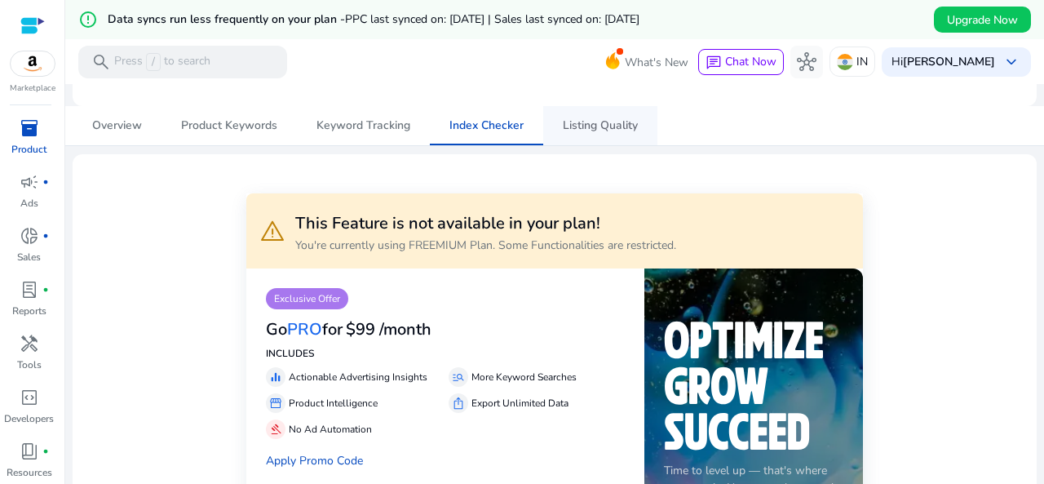
click at [631, 123] on span "Listing Quality" at bounding box center [600, 125] width 75 height 11
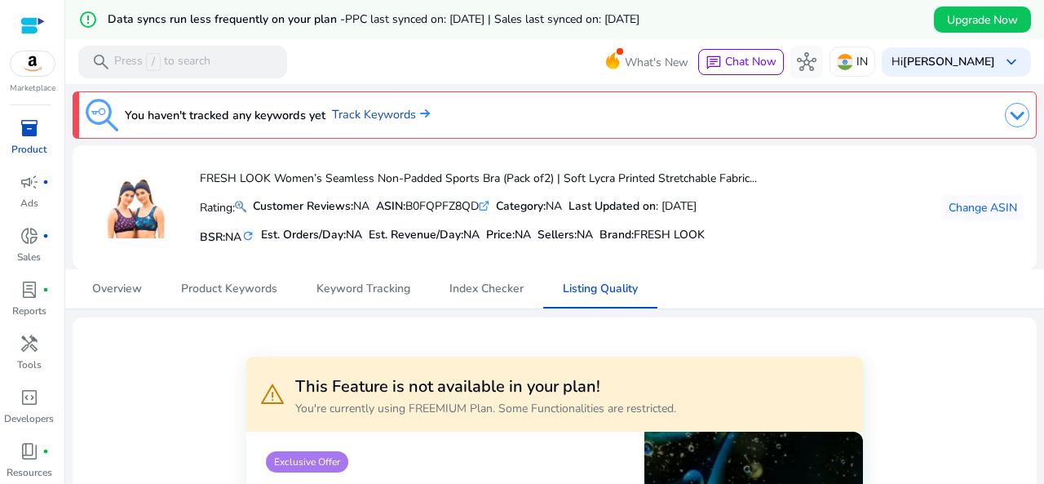
click at [17, 59] on img at bounding box center [33, 63] width 44 height 24
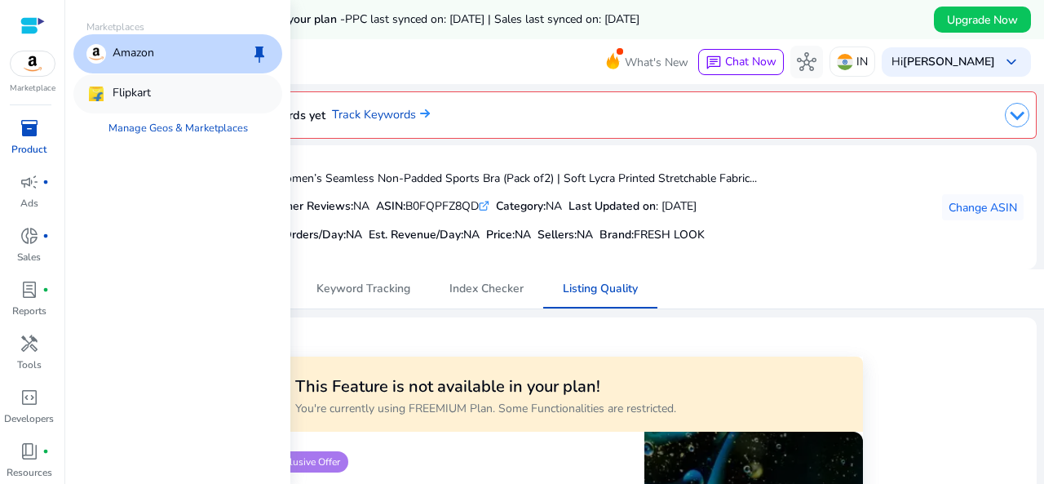
click at [169, 99] on div "Flipkart" at bounding box center [177, 93] width 209 height 39
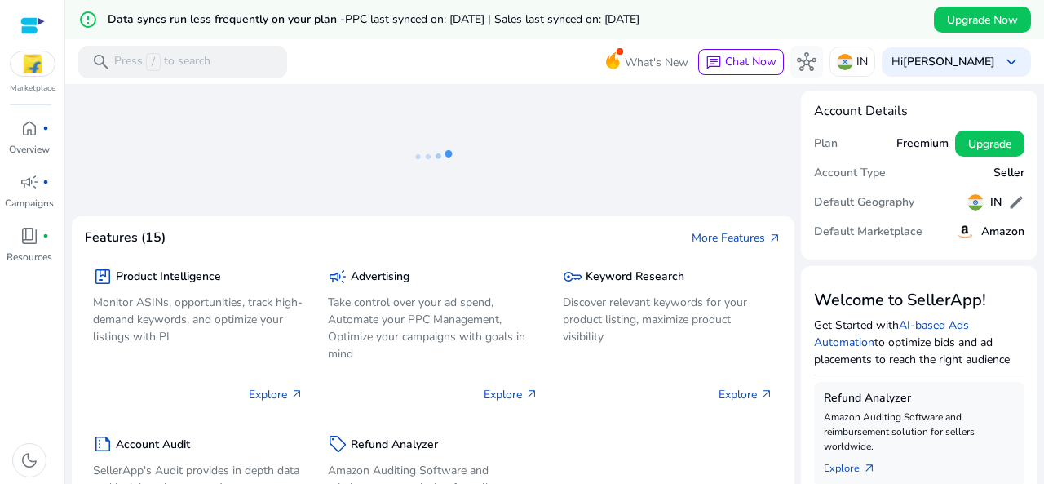
click at [37, 65] on img at bounding box center [33, 63] width 44 height 24
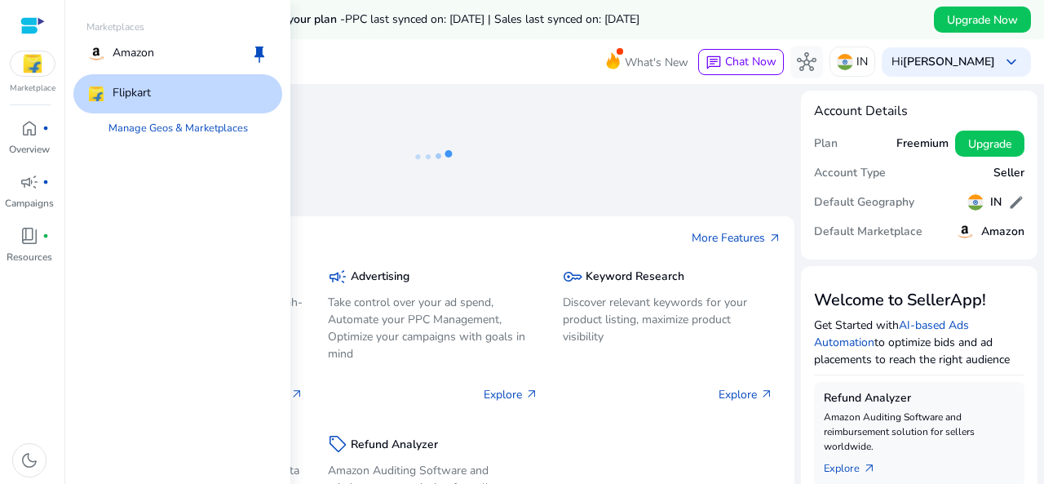
click at [135, 82] on div "Flipkart" at bounding box center [177, 93] width 209 height 39
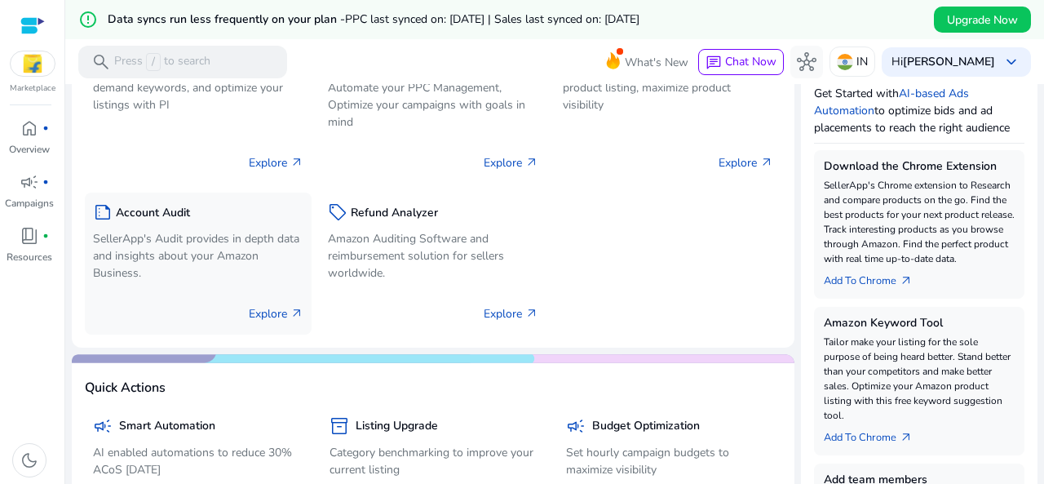
scroll to position [245, 0]
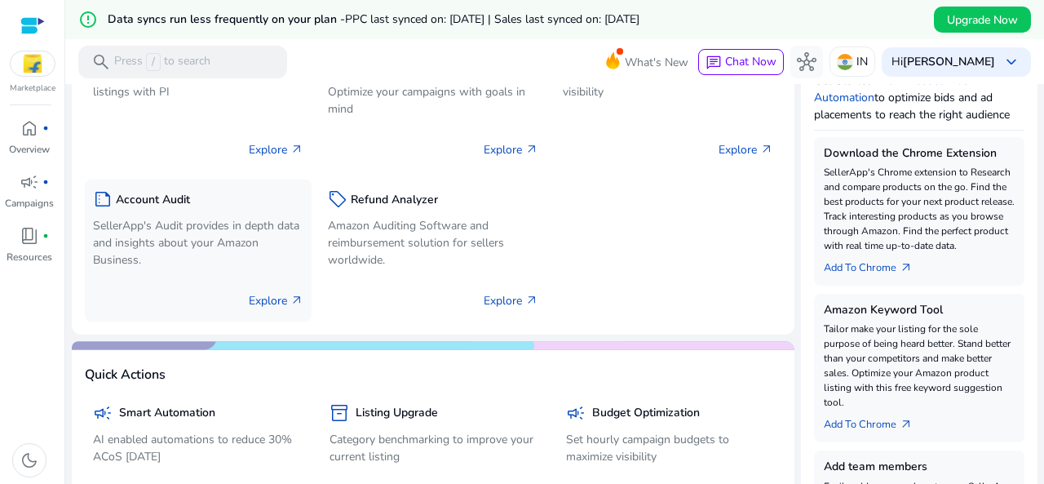
click at [282, 300] on p "Explore arrow_outward" at bounding box center [276, 300] width 55 height 17
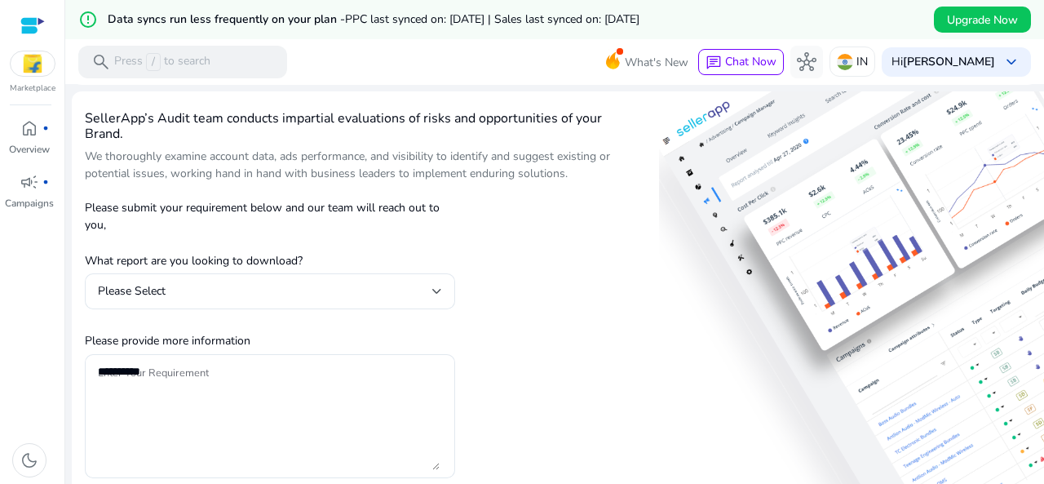
scroll to position [82, 0]
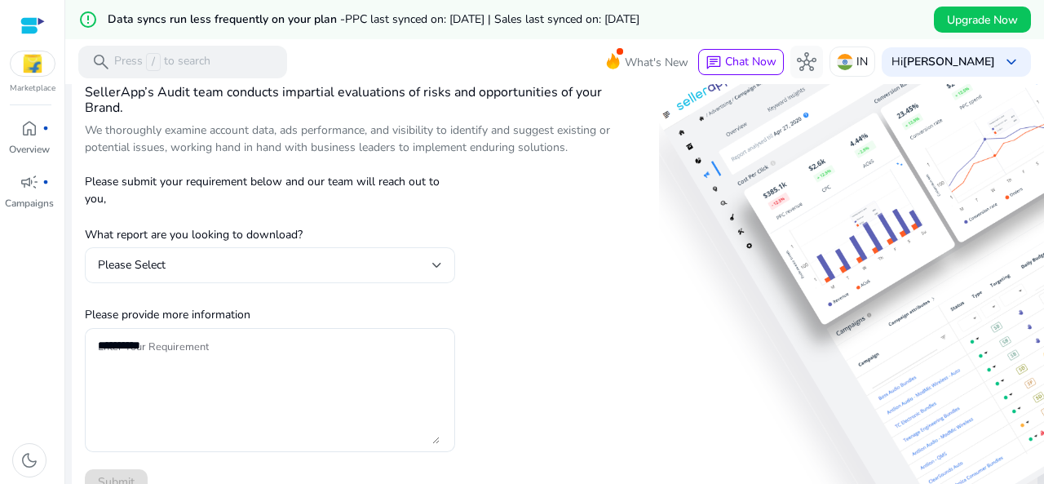
click at [301, 263] on div "Please Select" at bounding box center [265, 265] width 334 height 18
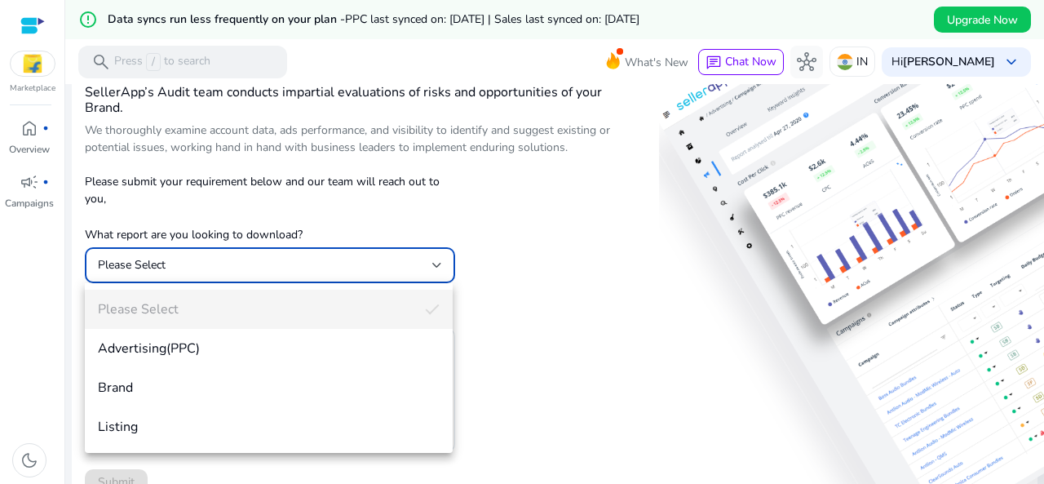
click at [301, 263] on div at bounding box center [522, 242] width 1044 height 484
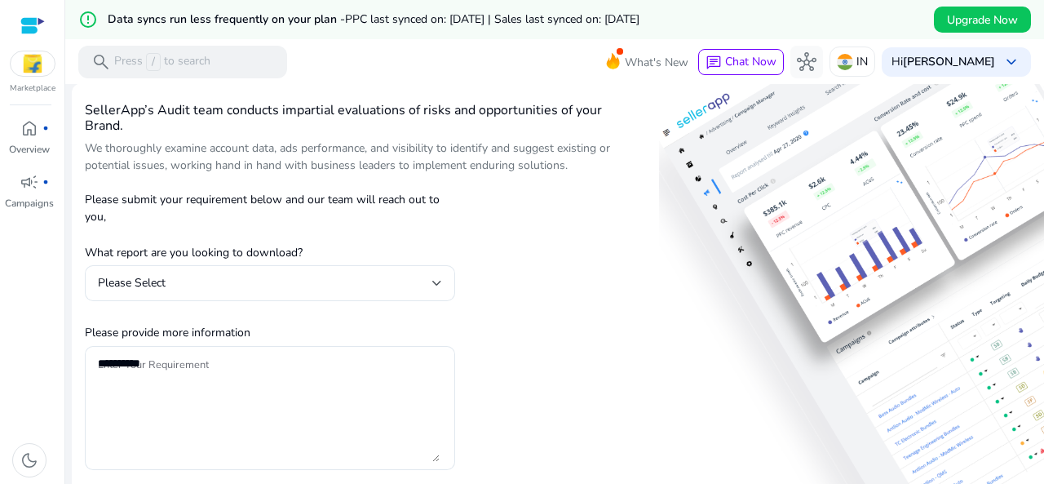
scroll to position [0, 0]
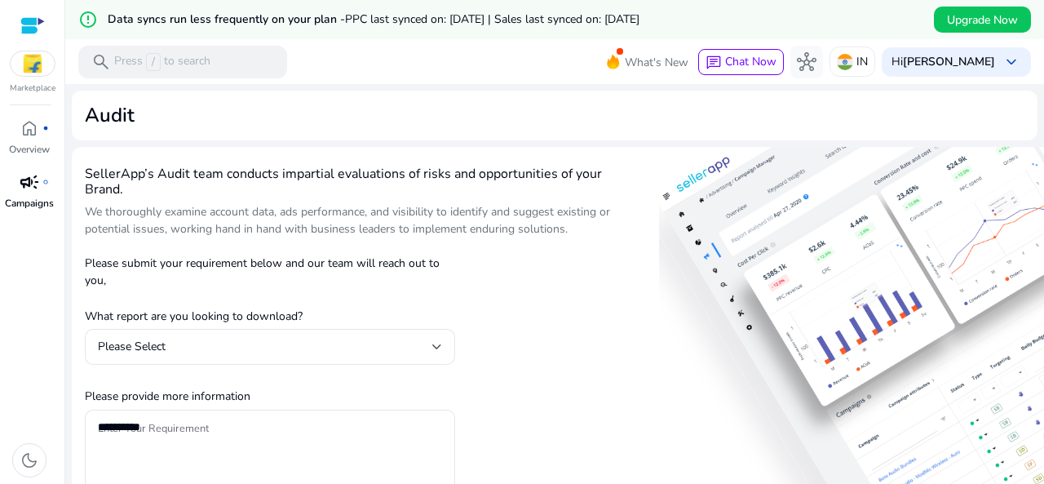
click at [36, 189] on span "campaign" at bounding box center [30, 182] width 20 height 20
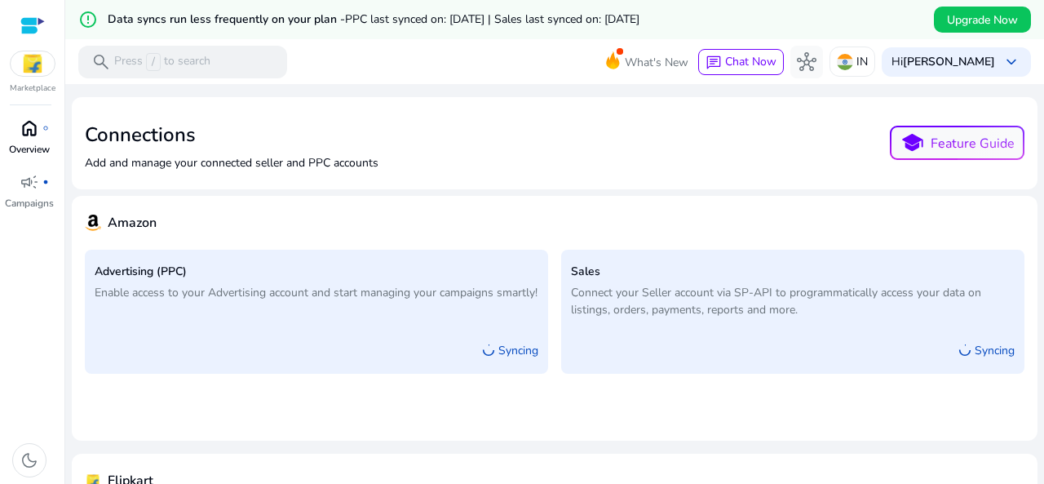
click at [34, 131] on span "home" at bounding box center [30, 128] width 20 height 20
click at [42, 24] on div at bounding box center [32, 25] width 24 height 19
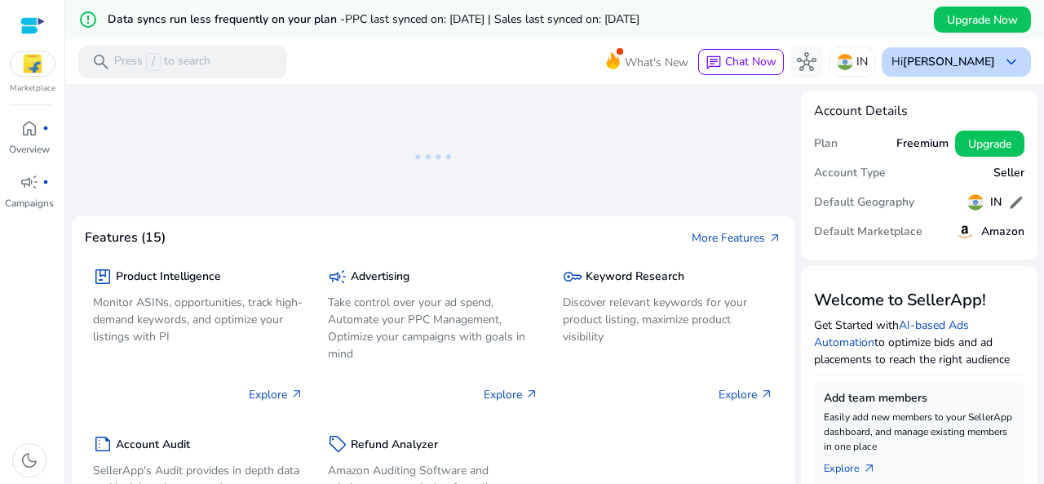
click at [948, 63] on b "[PERSON_NAME]" at bounding box center [949, 61] width 92 height 15
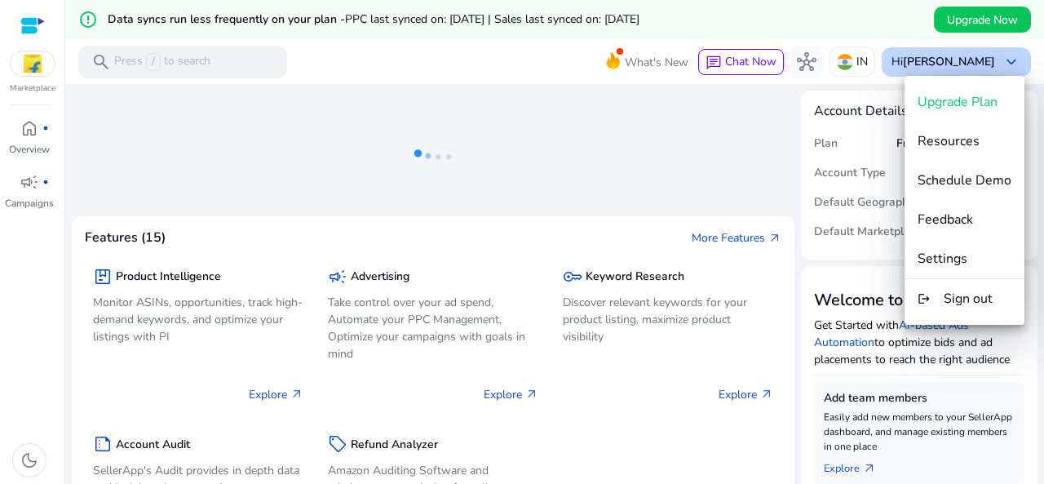
click at [950, 63] on div at bounding box center [522, 242] width 1044 height 484
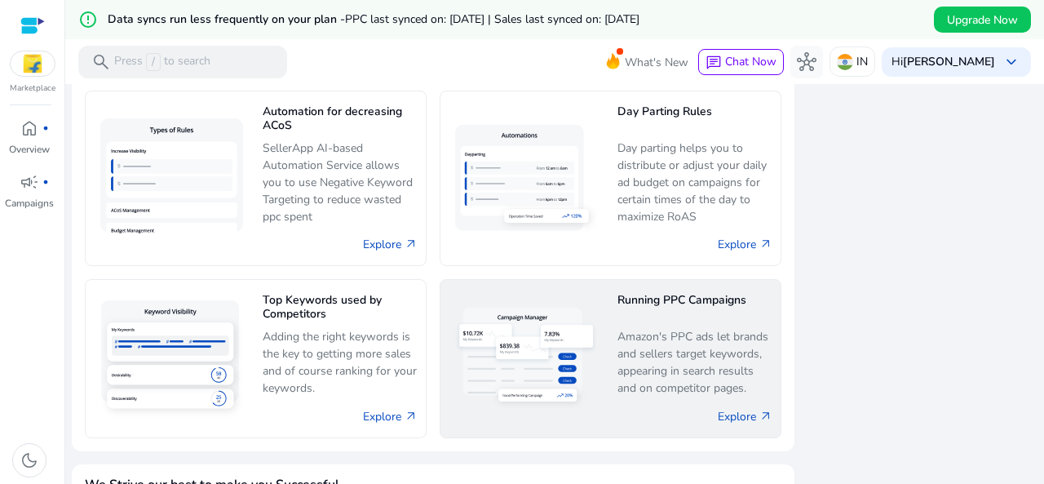
scroll to position [1052, 0]
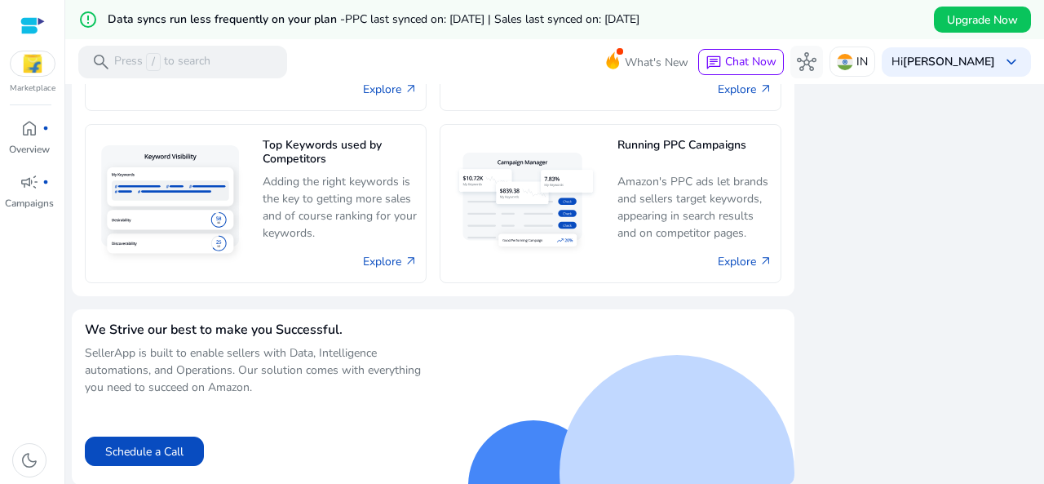
click at [42, 76] on img at bounding box center [33, 63] width 44 height 24
click at [25, 149] on p "Overview" at bounding box center [29, 149] width 41 height 15
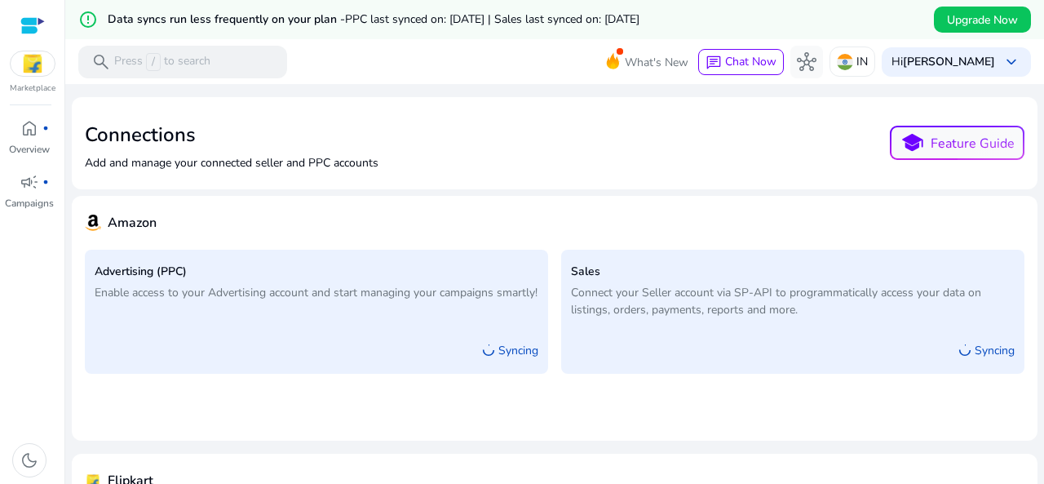
click at [25, 24] on div at bounding box center [32, 25] width 24 height 19
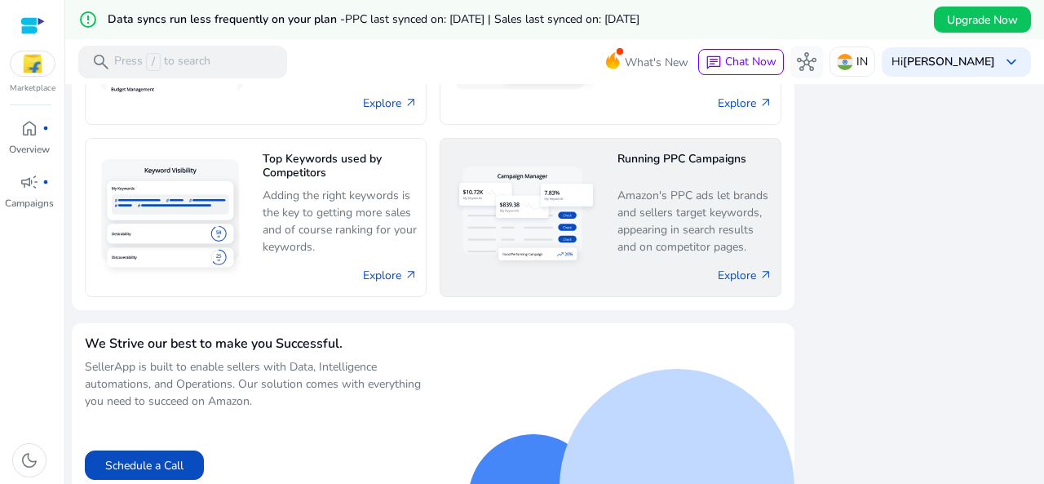
scroll to position [1052, 0]
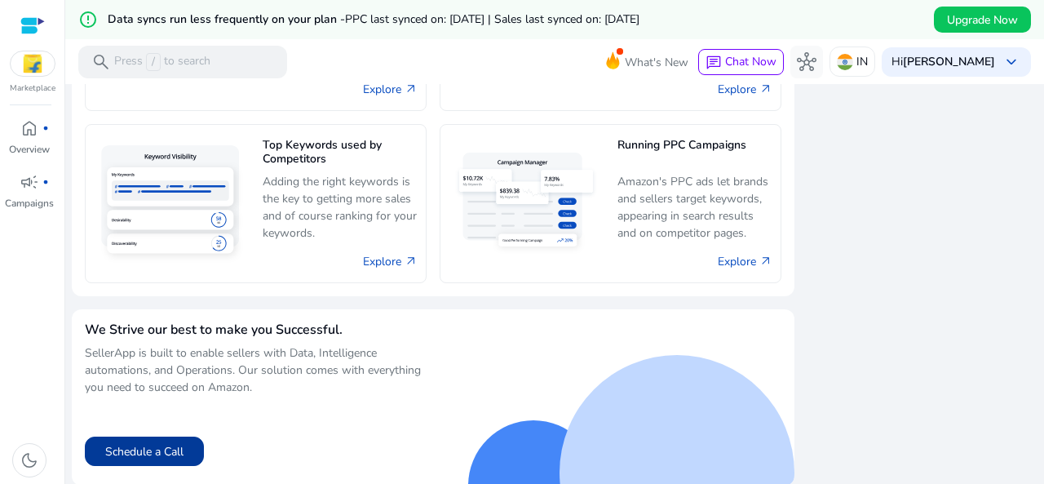
click at [176, 443] on button "Schedule a Call" at bounding box center [144, 450] width 119 height 29
